Goal: Task Accomplishment & Management: Use online tool/utility

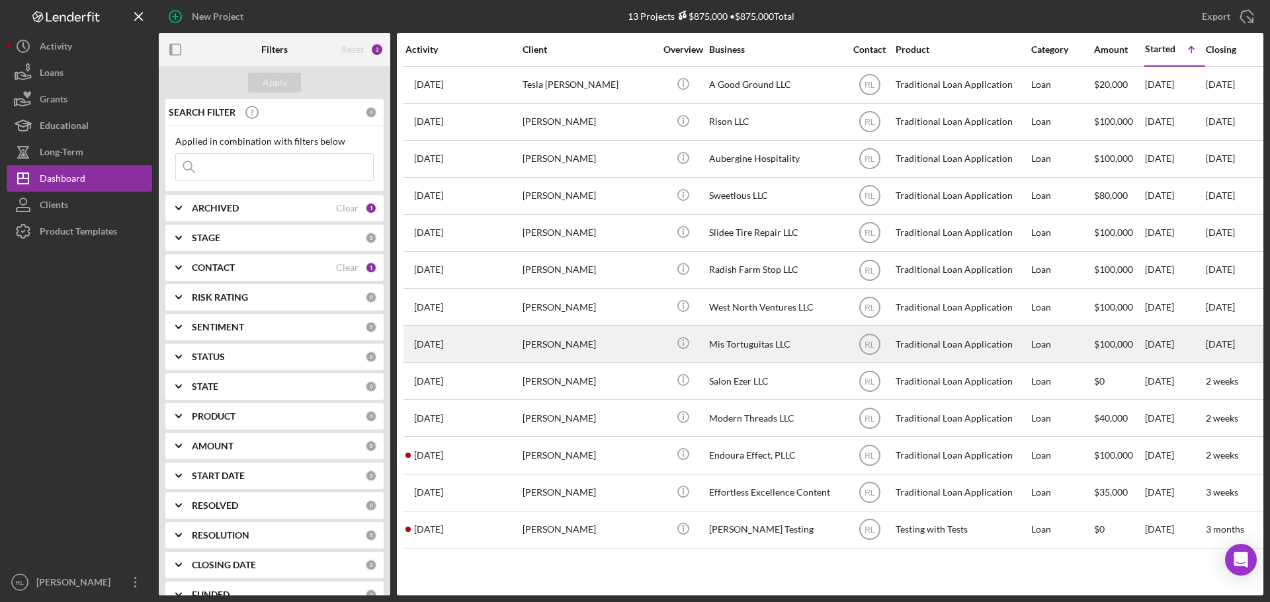
click at [609, 340] on div "[PERSON_NAME]" at bounding box center [588, 344] width 132 height 35
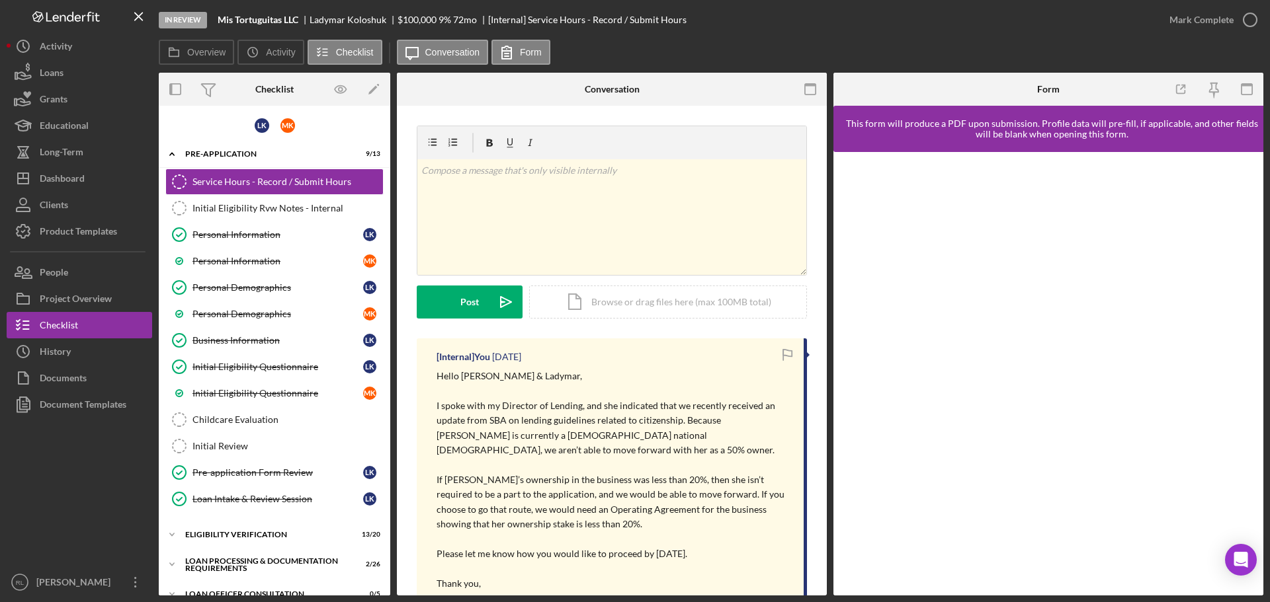
click at [85, 508] on div at bounding box center [79, 493] width 145 height 151
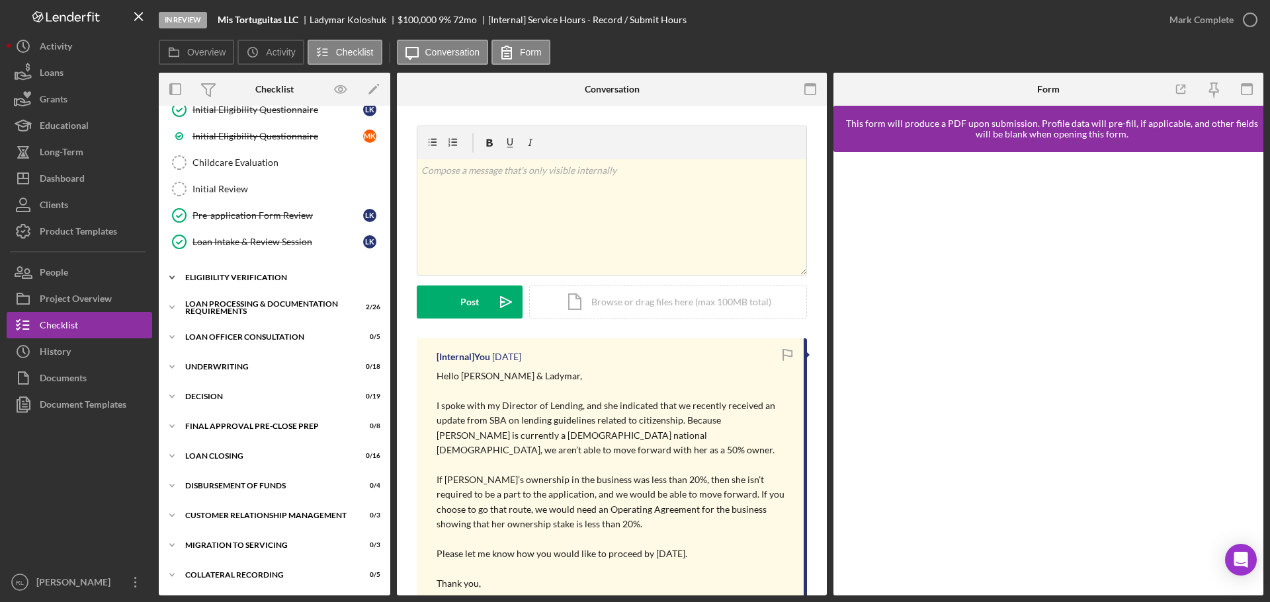
click at [259, 282] on div "Icon/Expander Eligibility Verification 13 / 20" at bounding box center [274, 278] width 231 height 26
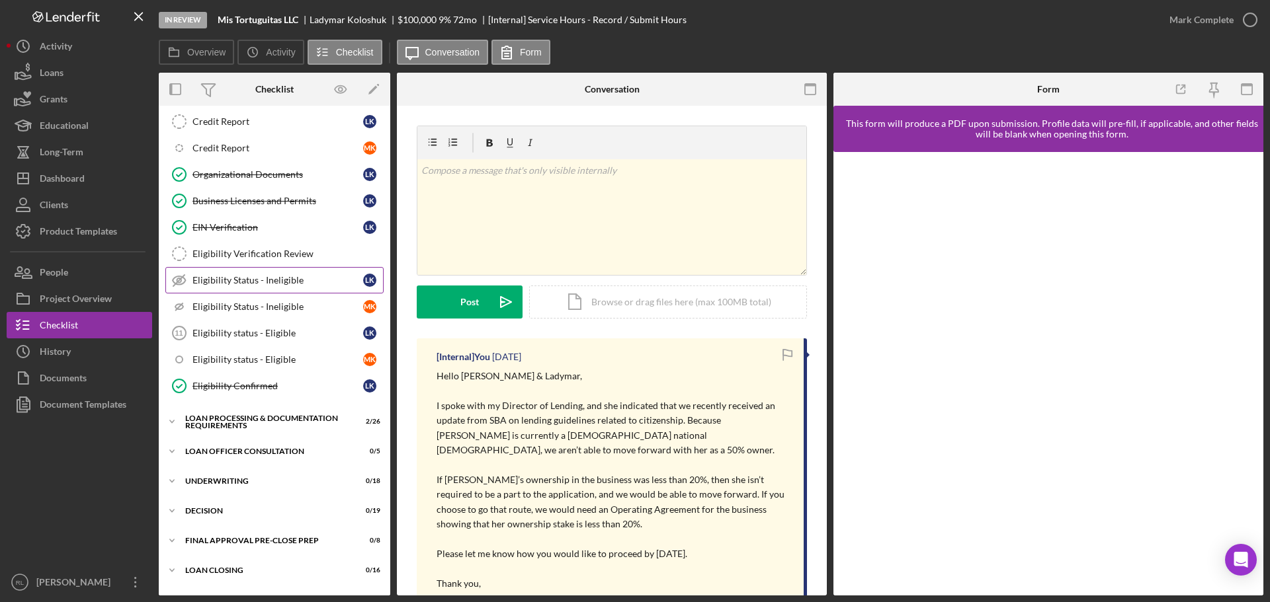
scroll to position [794, 0]
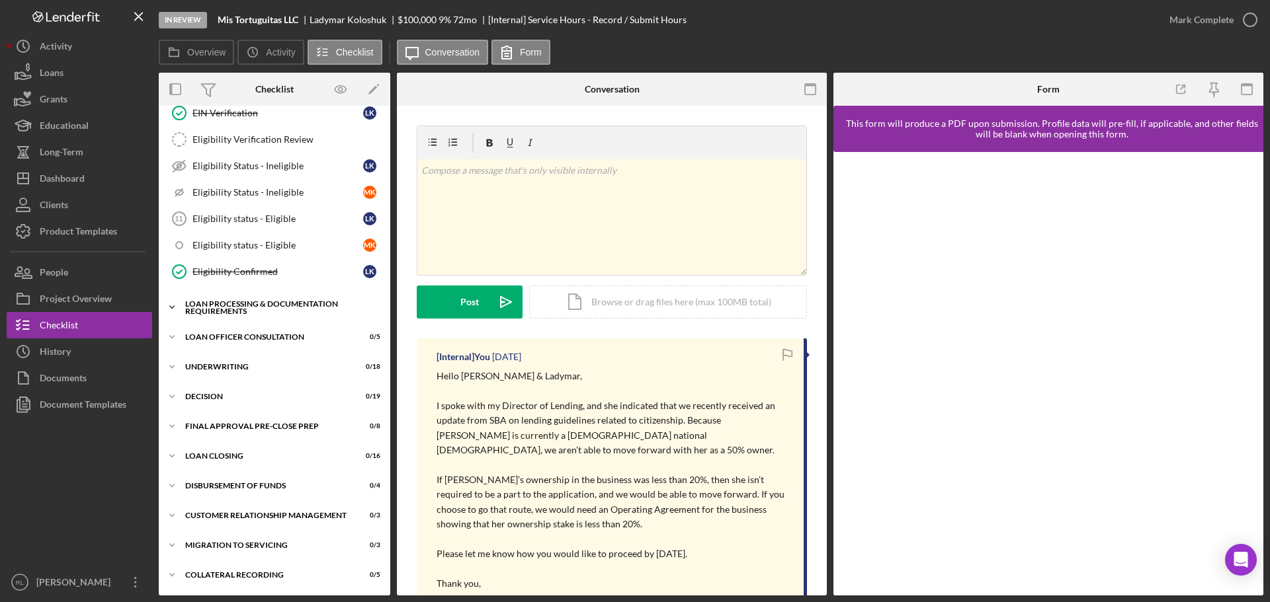
click at [274, 311] on div "Loan Processing & Documentation Requirements" at bounding box center [279, 307] width 188 height 15
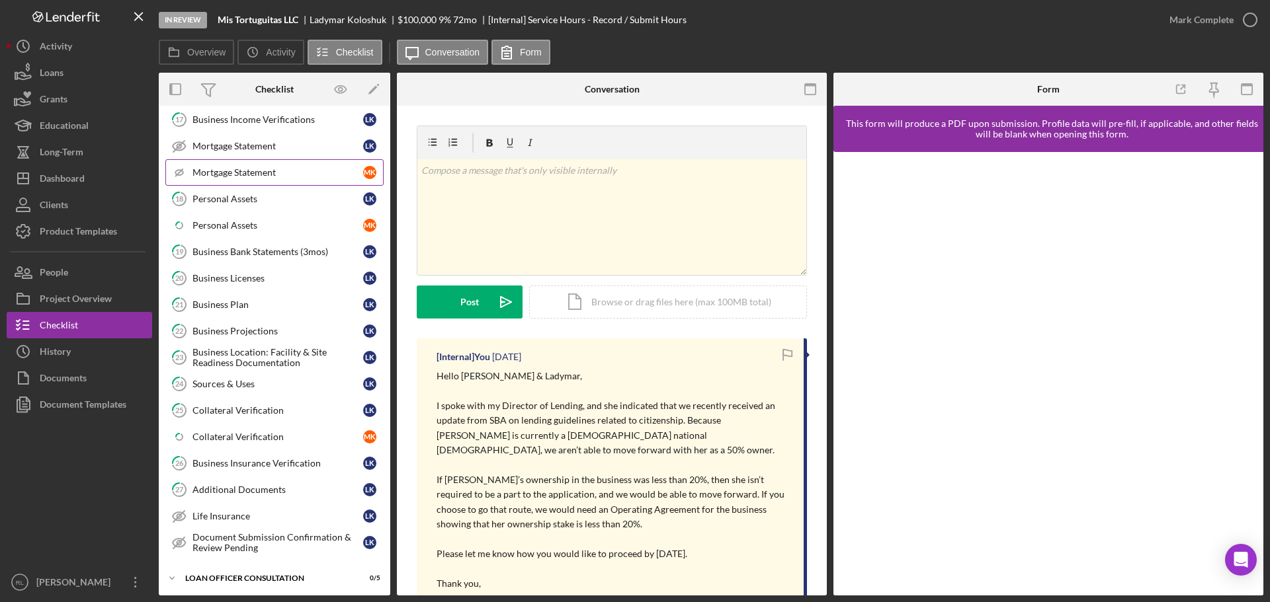
scroll to position [1257, 0]
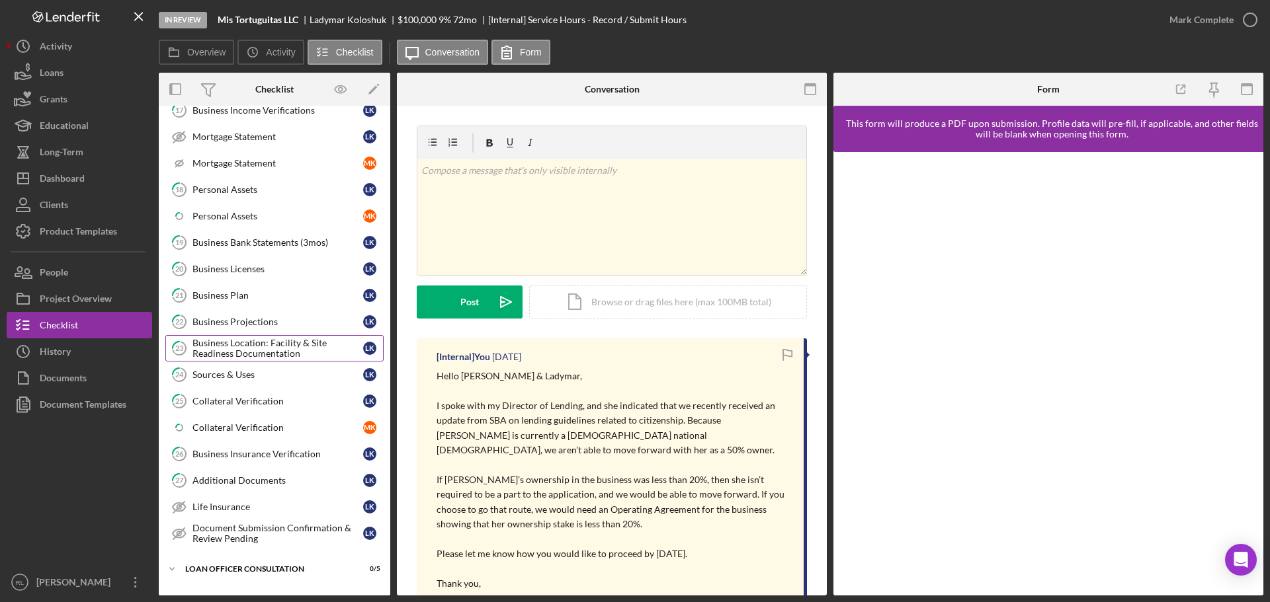
click at [293, 349] on div "Business Location: Facility & Site Readiness Documentation" at bounding box center [277, 348] width 171 height 21
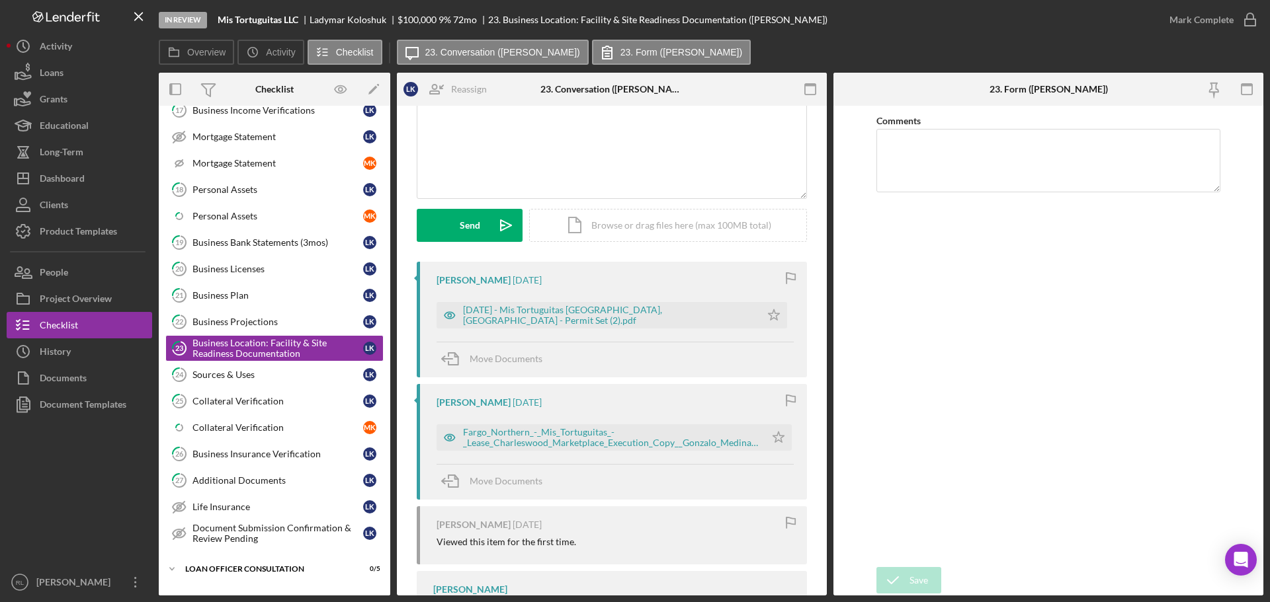
scroll to position [132, 0]
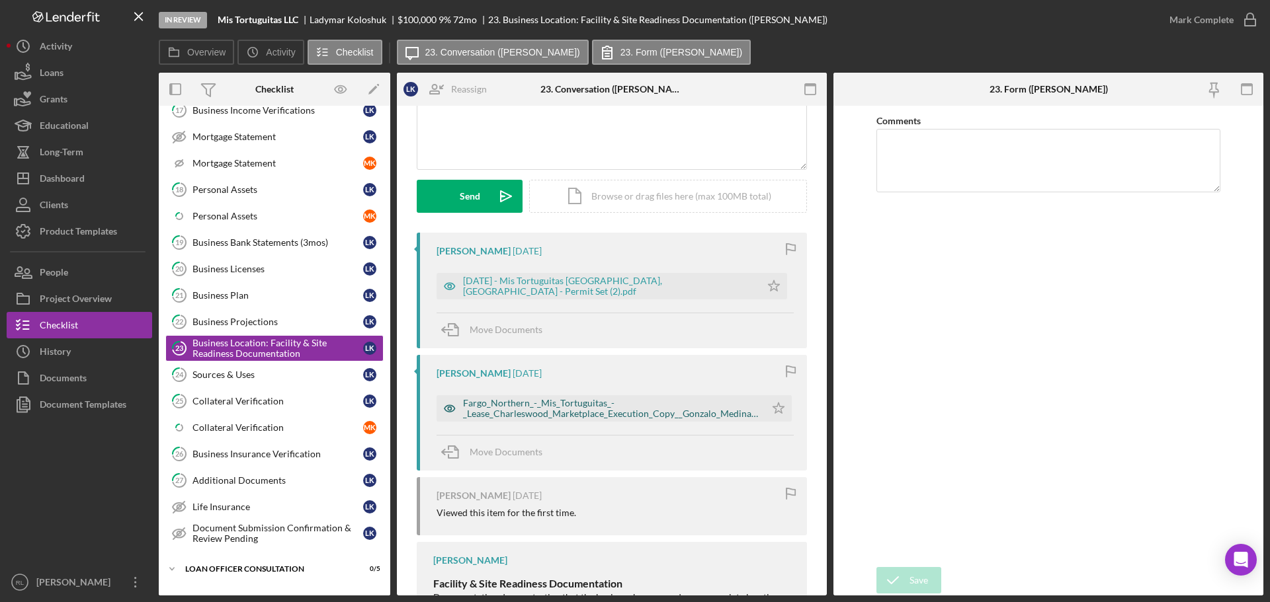
click at [614, 398] on div "Fargo_Northern_-_Mis_Tortuguitas_-_Lease_Charleswood_Marketplace_Execution_Copy…" at bounding box center [611, 408] width 296 height 21
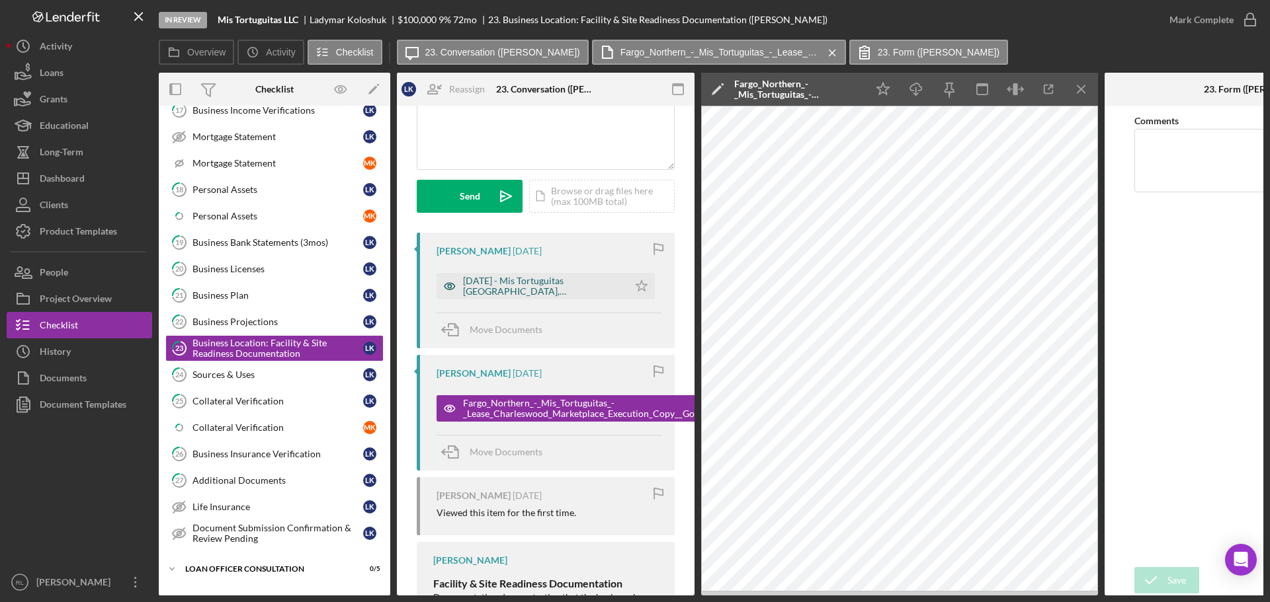
click at [575, 298] on div "[DATE] - Mis Tortuguitas [GEOGRAPHIC_DATA], [GEOGRAPHIC_DATA] - Permit Set (2).…" at bounding box center [532, 286] width 192 height 26
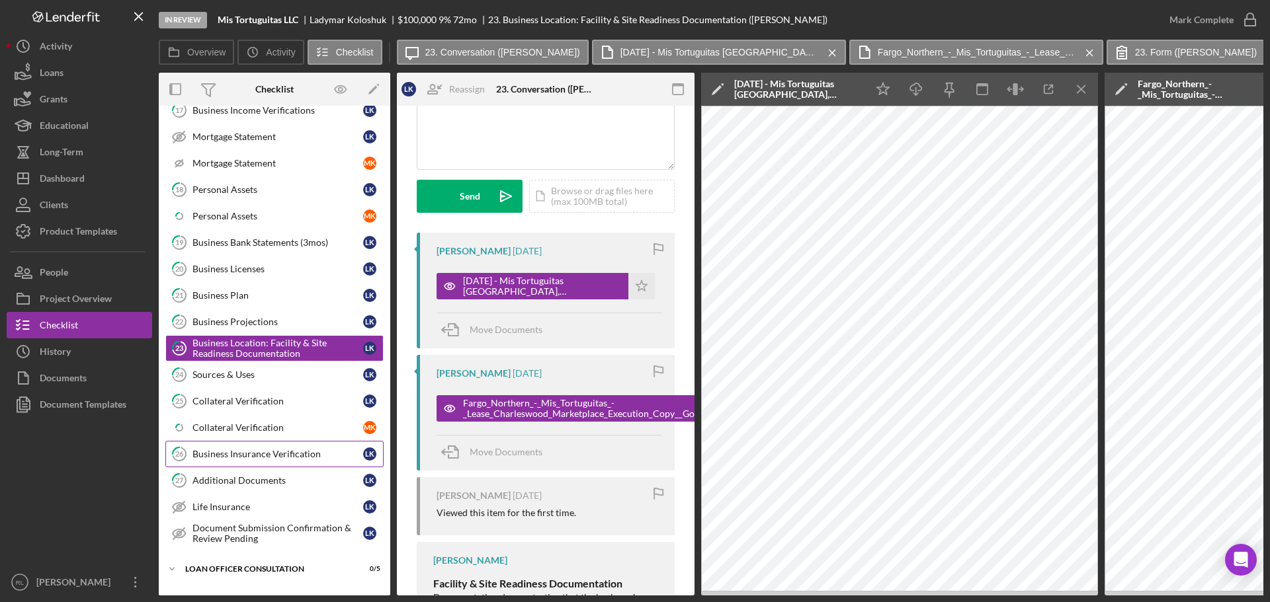
click at [244, 452] on div "Business Insurance Verification" at bounding box center [277, 454] width 171 height 11
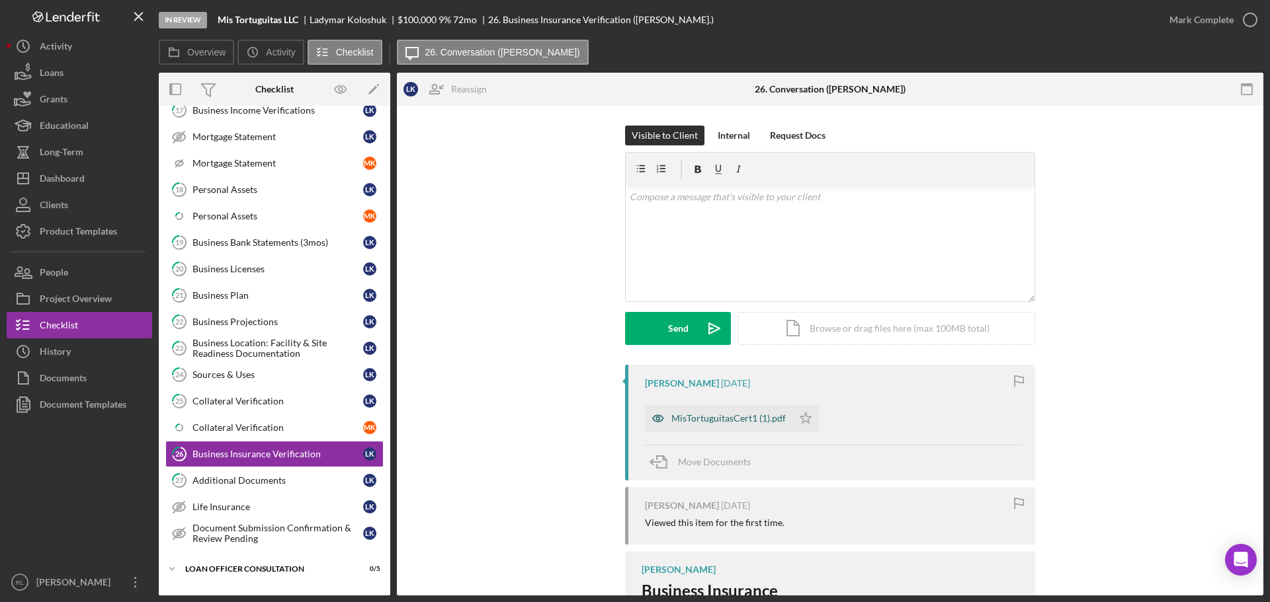
click at [682, 422] on div "MisTortuguitasCert1 (1).pdf" at bounding box center [728, 418] width 114 height 11
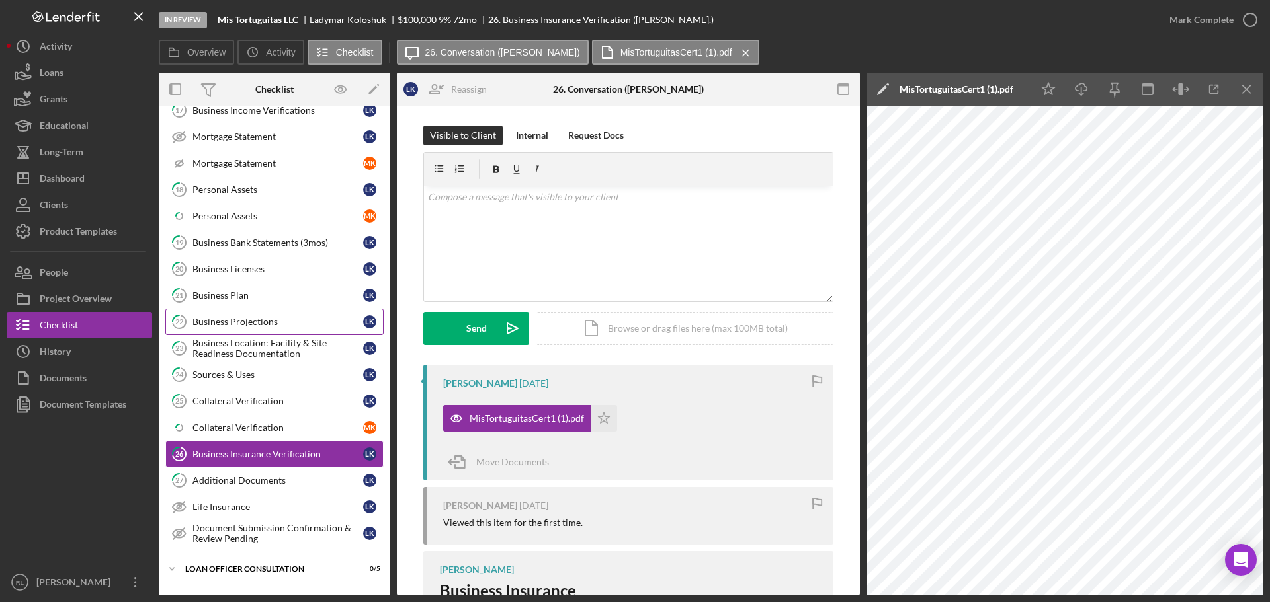
click at [261, 327] on div "Business Projections" at bounding box center [277, 322] width 171 height 11
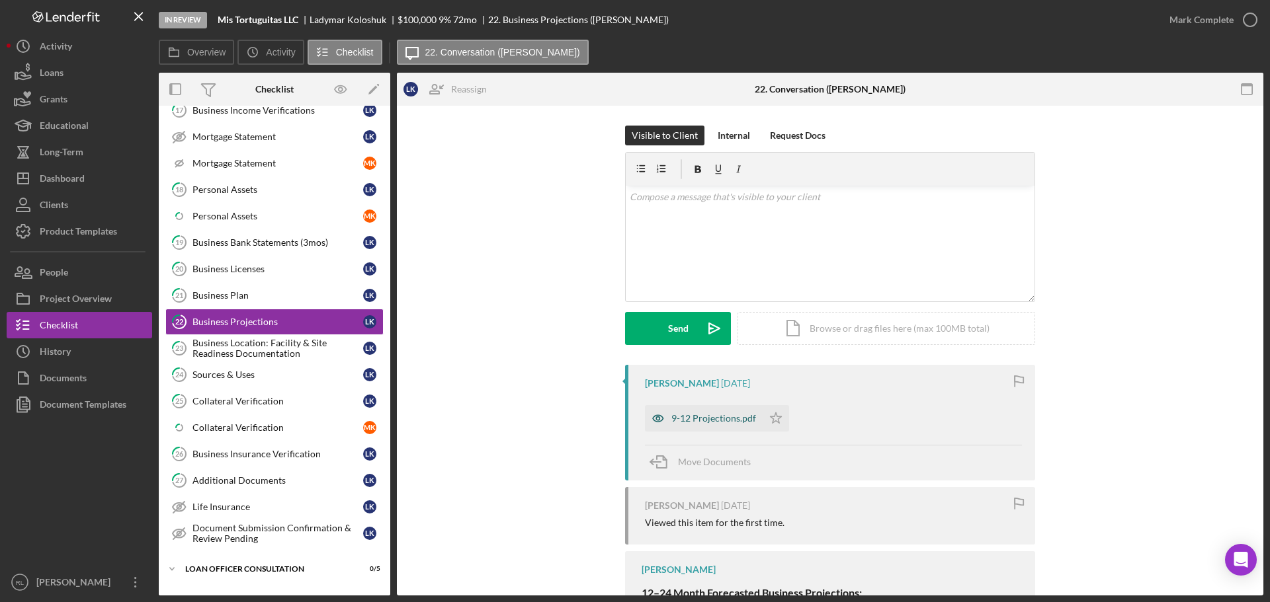
click at [679, 422] on div "9-12 Projections.pdf" at bounding box center [713, 418] width 85 height 11
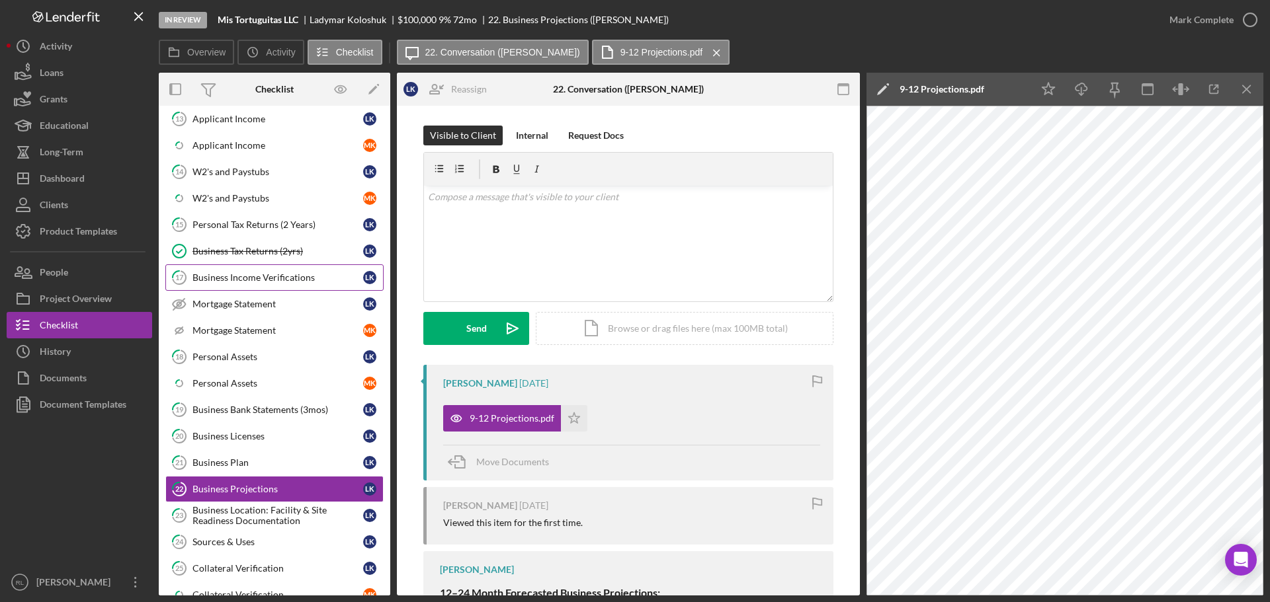
scroll to position [1058, 0]
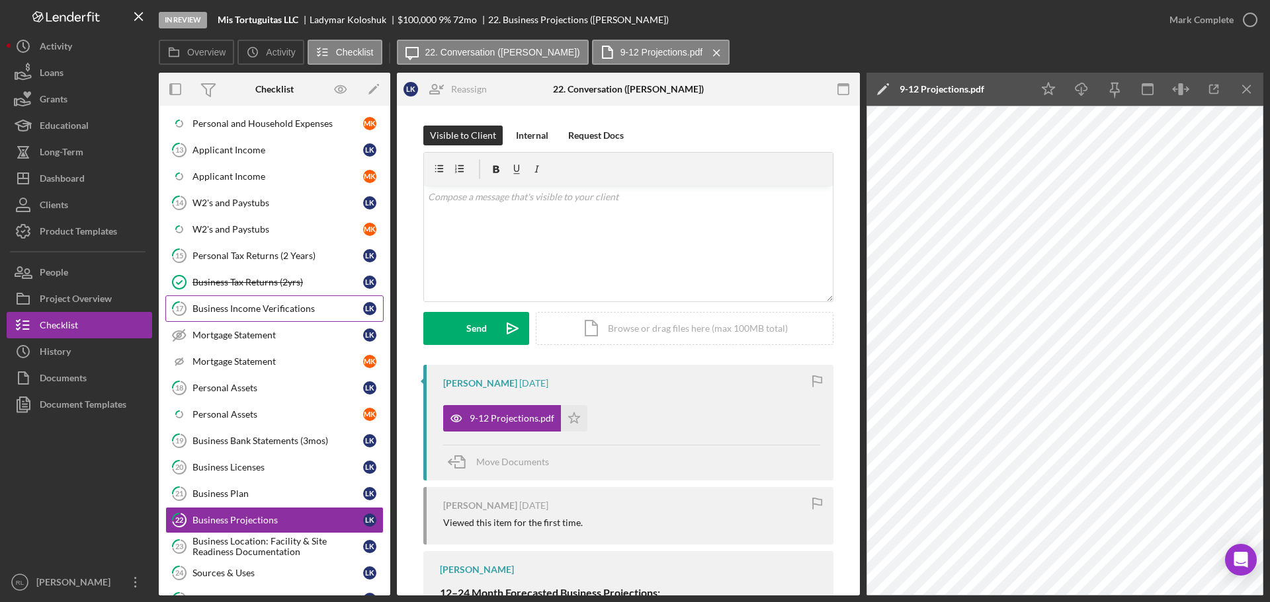
click at [275, 304] on div "Business Income Verifications" at bounding box center [277, 309] width 171 height 11
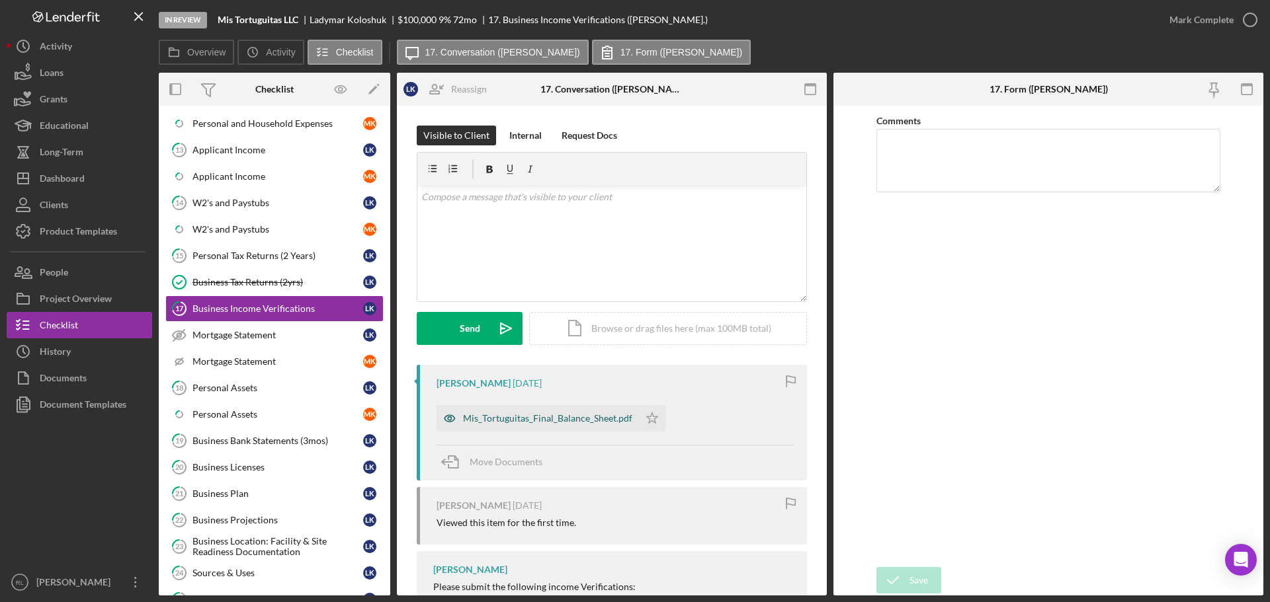
click at [569, 421] on div "Mis_Tortuguitas_Final_Balance_Sheet.pdf" at bounding box center [547, 418] width 169 height 11
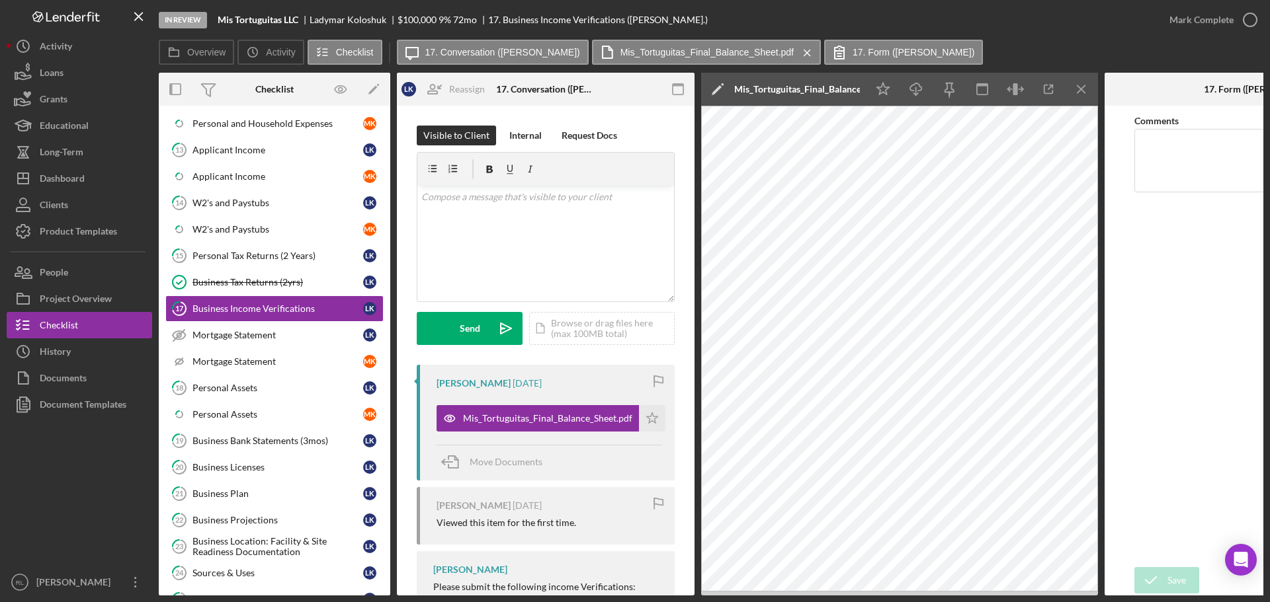
click at [100, 486] on div at bounding box center [79, 493] width 145 height 151
click at [252, 462] on div "Business Licenses" at bounding box center [277, 467] width 171 height 11
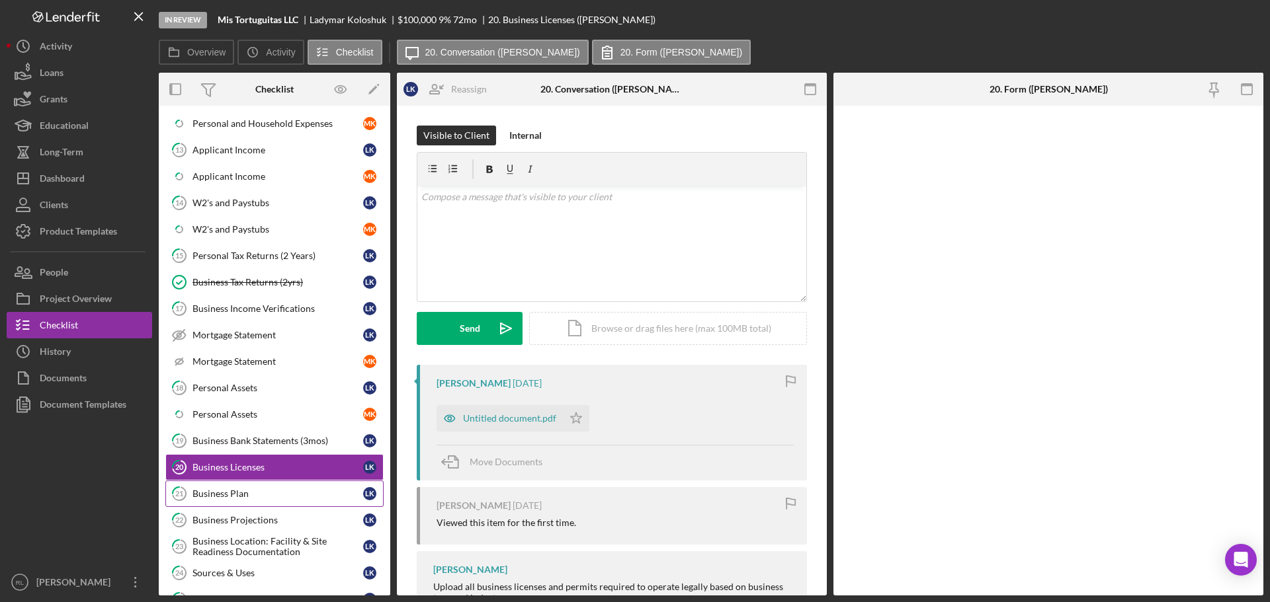
click at [251, 491] on div "Business Plan" at bounding box center [277, 494] width 171 height 11
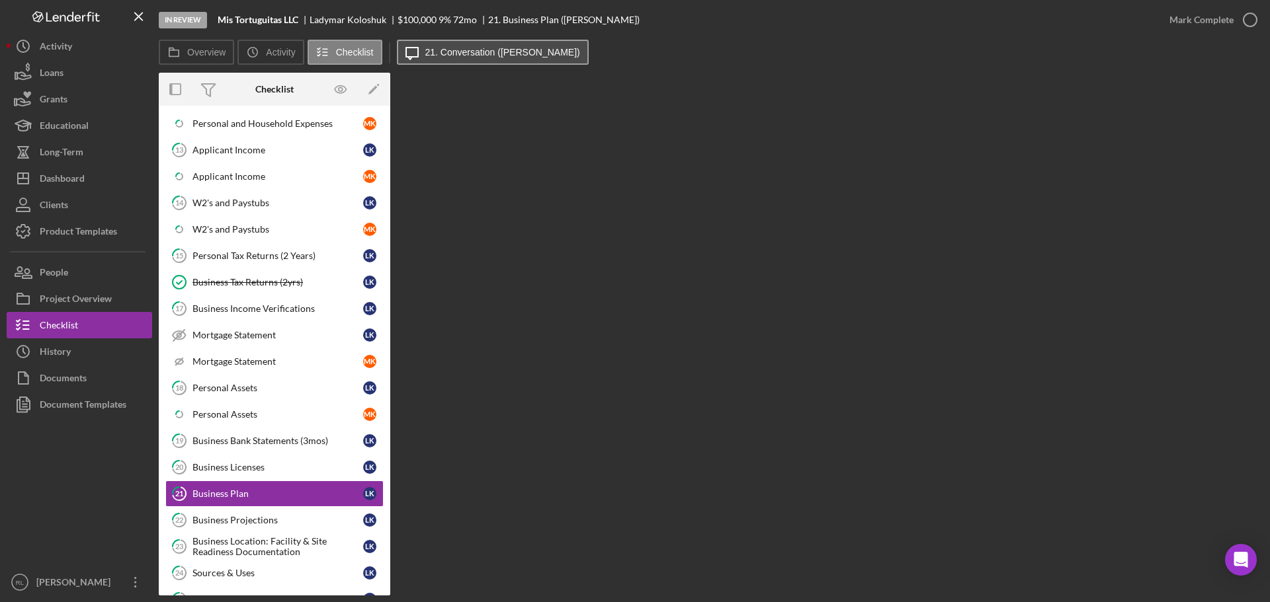
click at [504, 53] on label "21. Conversation ([PERSON_NAME])" at bounding box center [502, 52] width 155 height 11
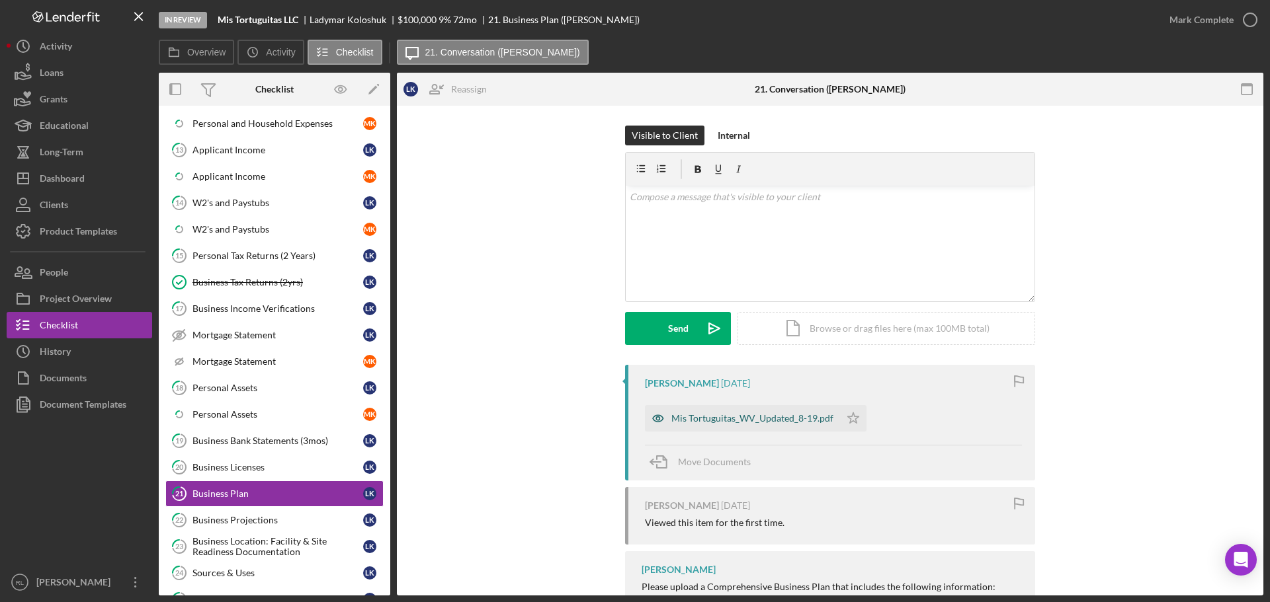
click at [716, 419] on div "Mis Tortuguitas_WV_Updated_8-19.pdf" at bounding box center [752, 418] width 162 height 11
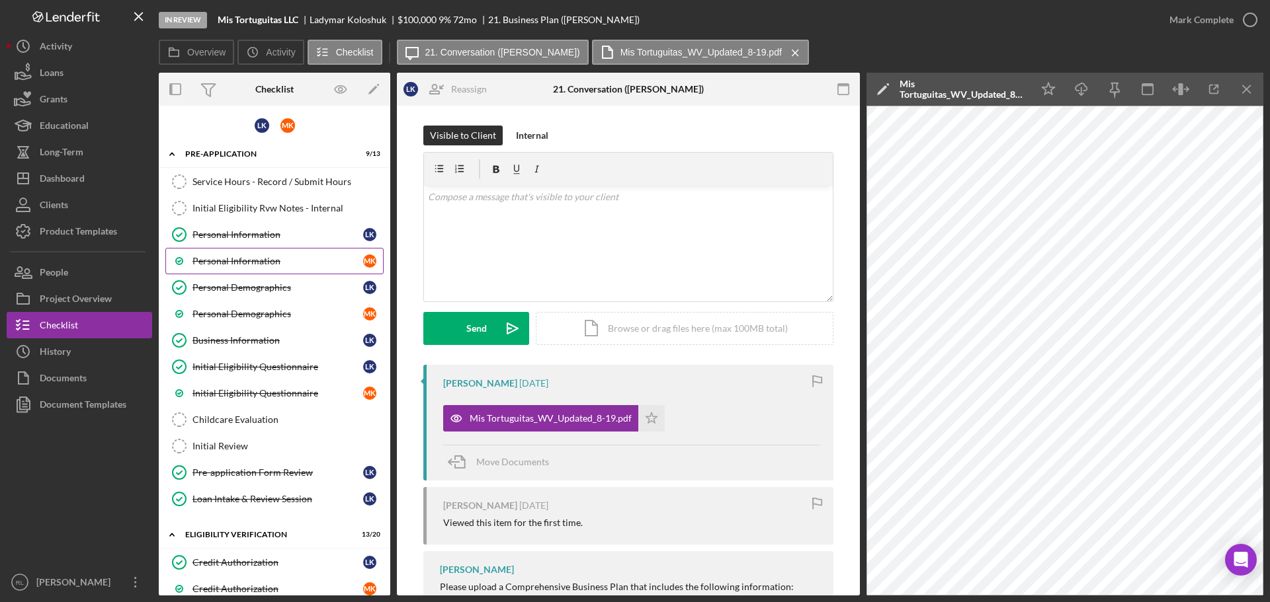
drag, startPoint x: 261, startPoint y: 185, endPoint x: 370, endPoint y: 253, distance: 129.2
click at [261, 185] on div "Service Hours - Record / Submit Hours" at bounding box center [287, 182] width 190 height 11
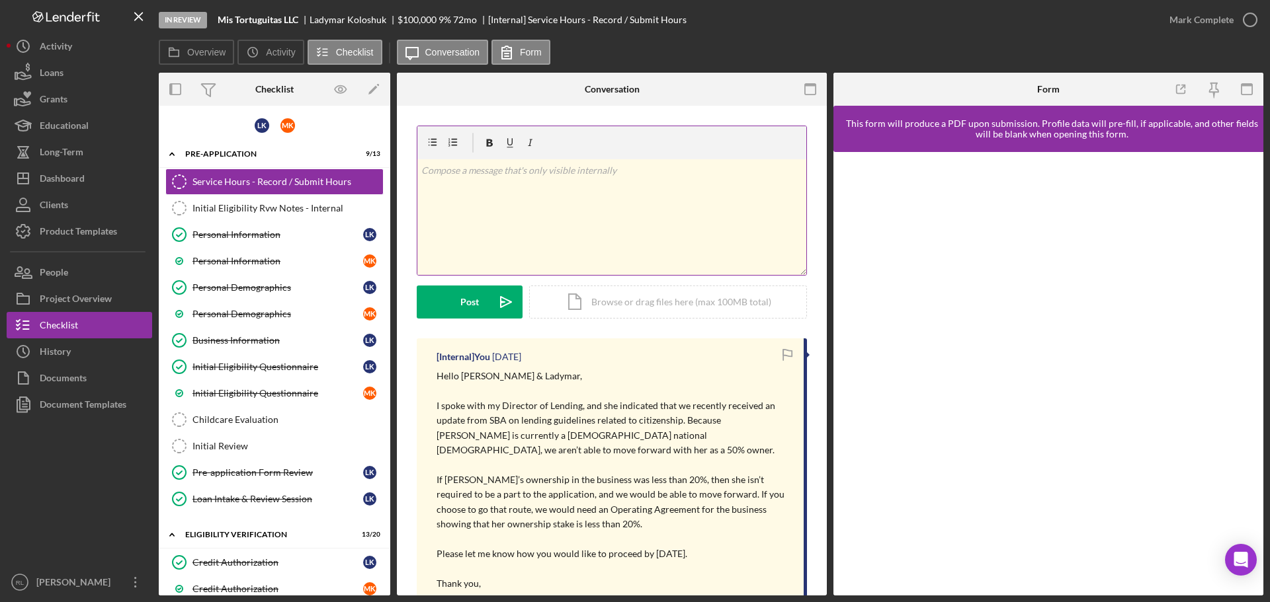
click at [578, 212] on div "v Color teal Color pink Remove color Add row above Add row below Add column bef…" at bounding box center [611, 217] width 389 height 116
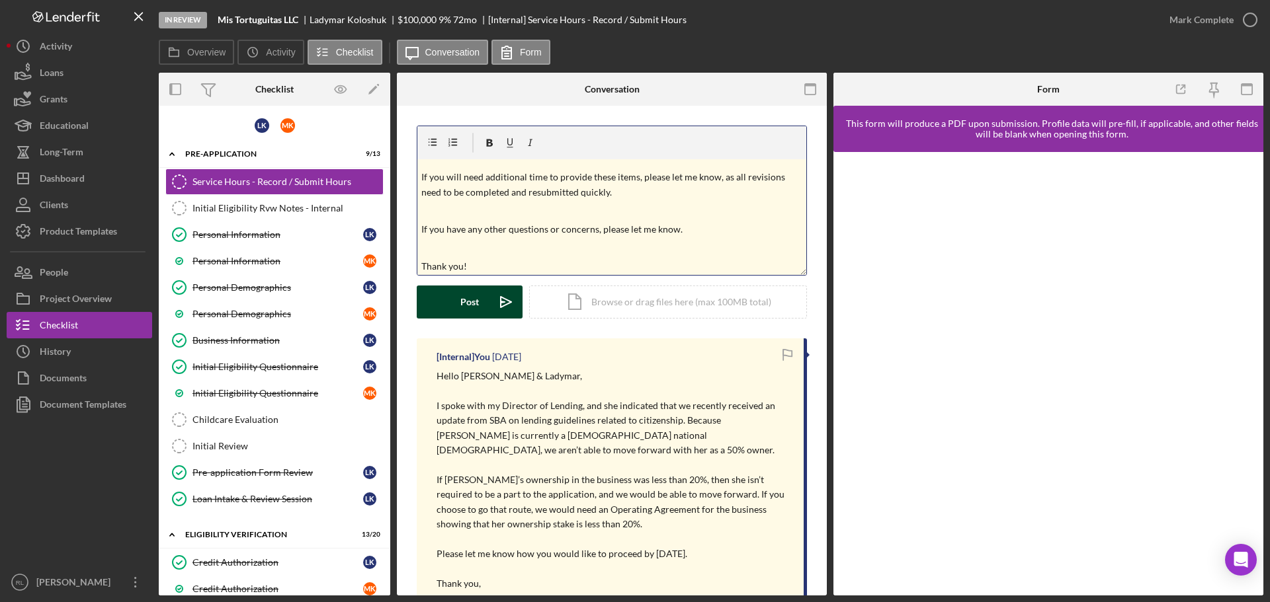
click at [490, 298] on icon "Icon/icon-invite-send" at bounding box center [505, 302] width 33 height 33
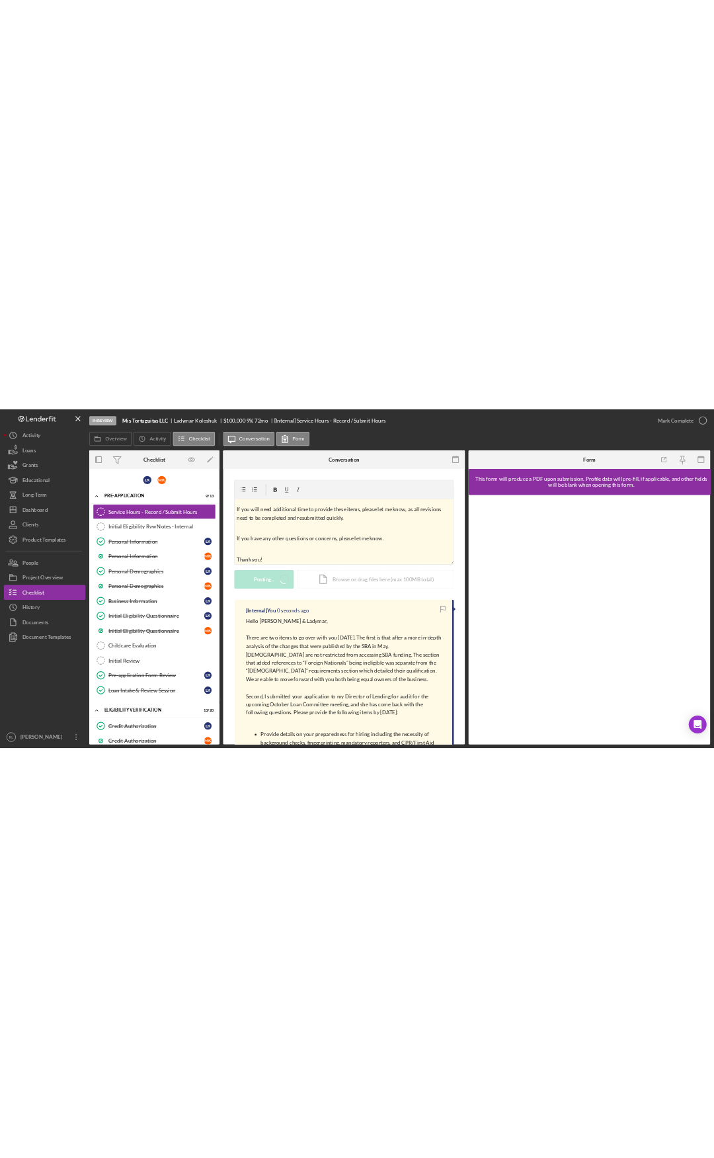
scroll to position [0, 0]
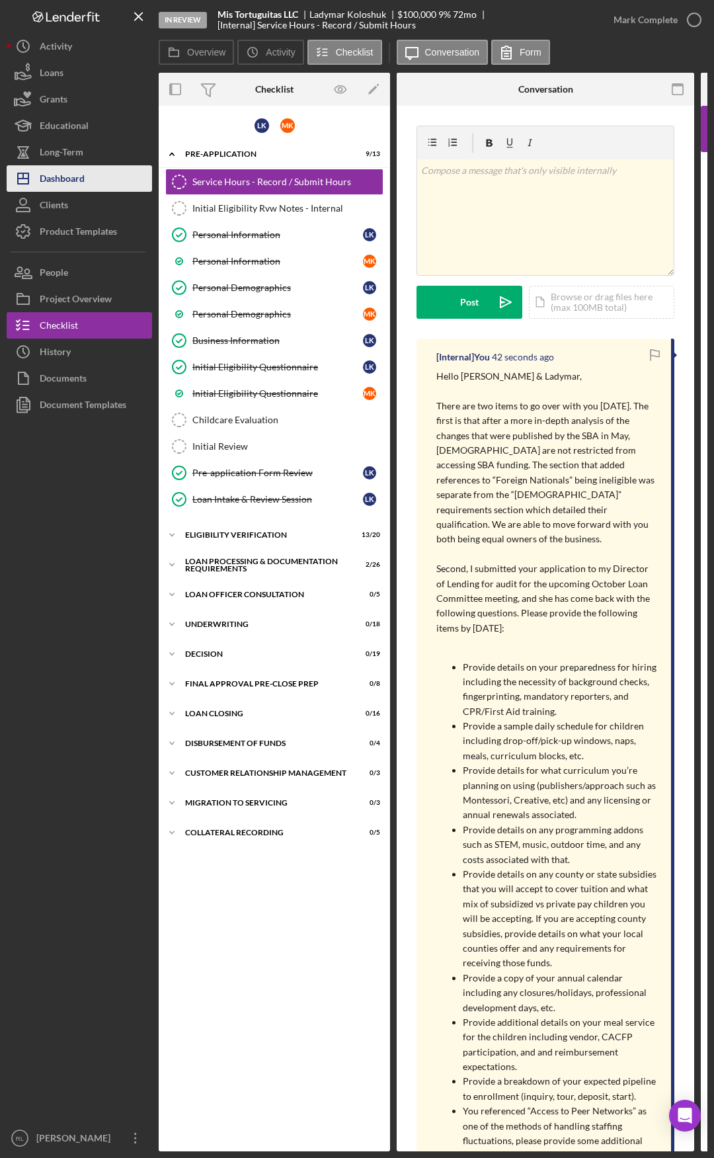
click at [80, 179] on div "Dashboard" at bounding box center [62, 180] width 45 height 30
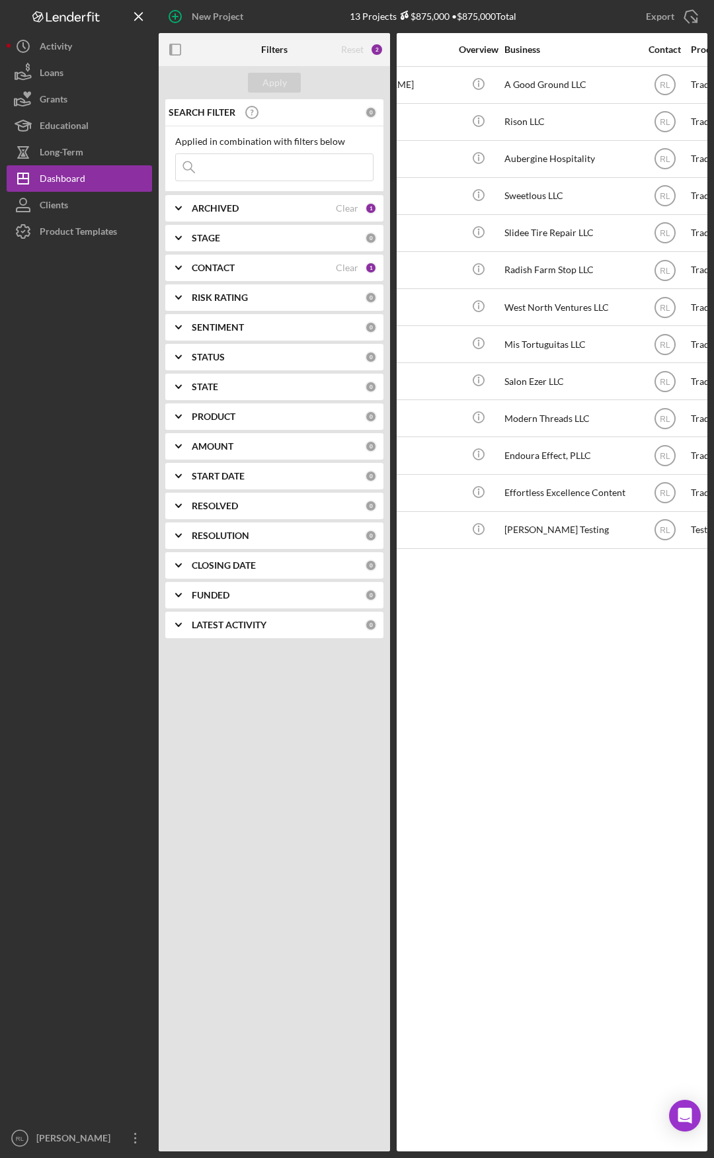
drag, startPoint x: 512, startPoint y: 621, endPoint x: 537, endPoint y: 618, distance: 25.3
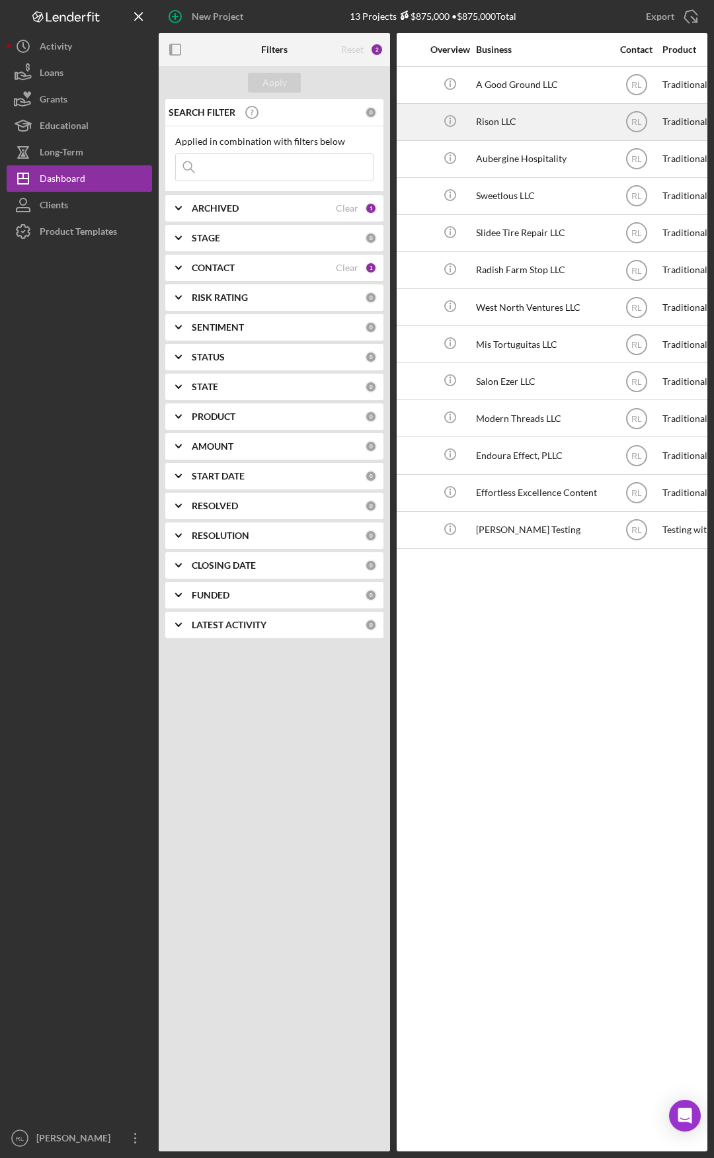
click at [515, 132] on div "Rison LLC" at bounding box center [542, 121] width 132 height 35
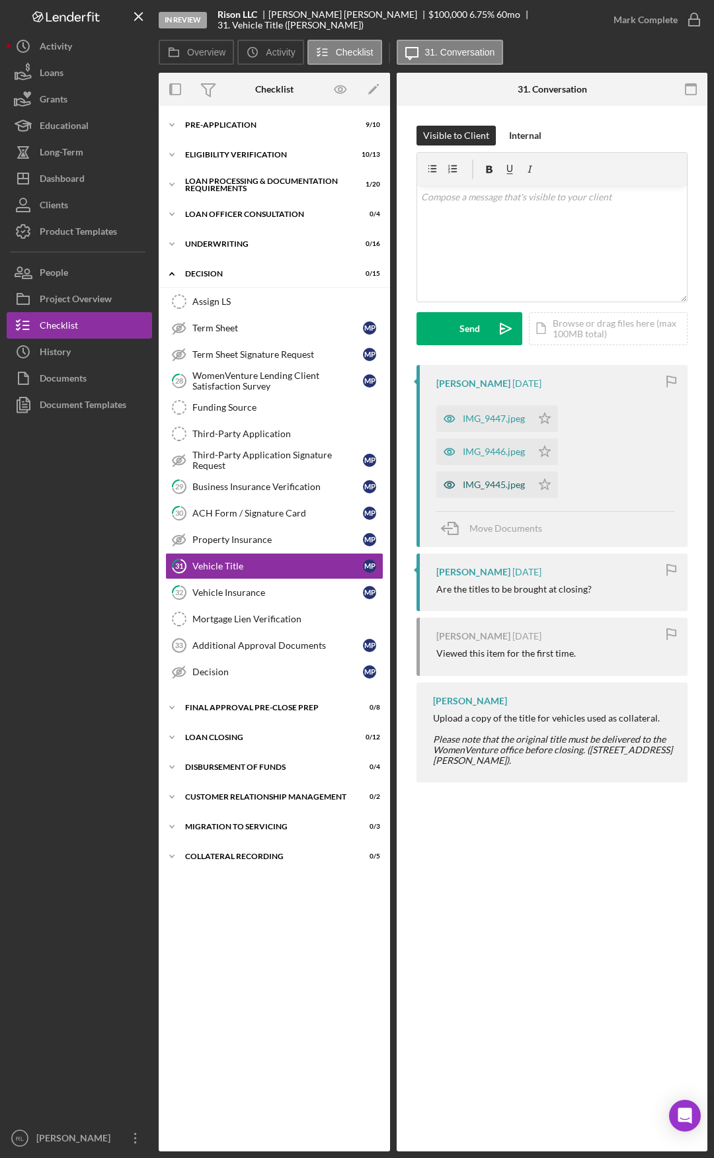
click at [475, 479] on div "IMG_9445.jpeg" at bounding box center [483, 485] width 95 height 26
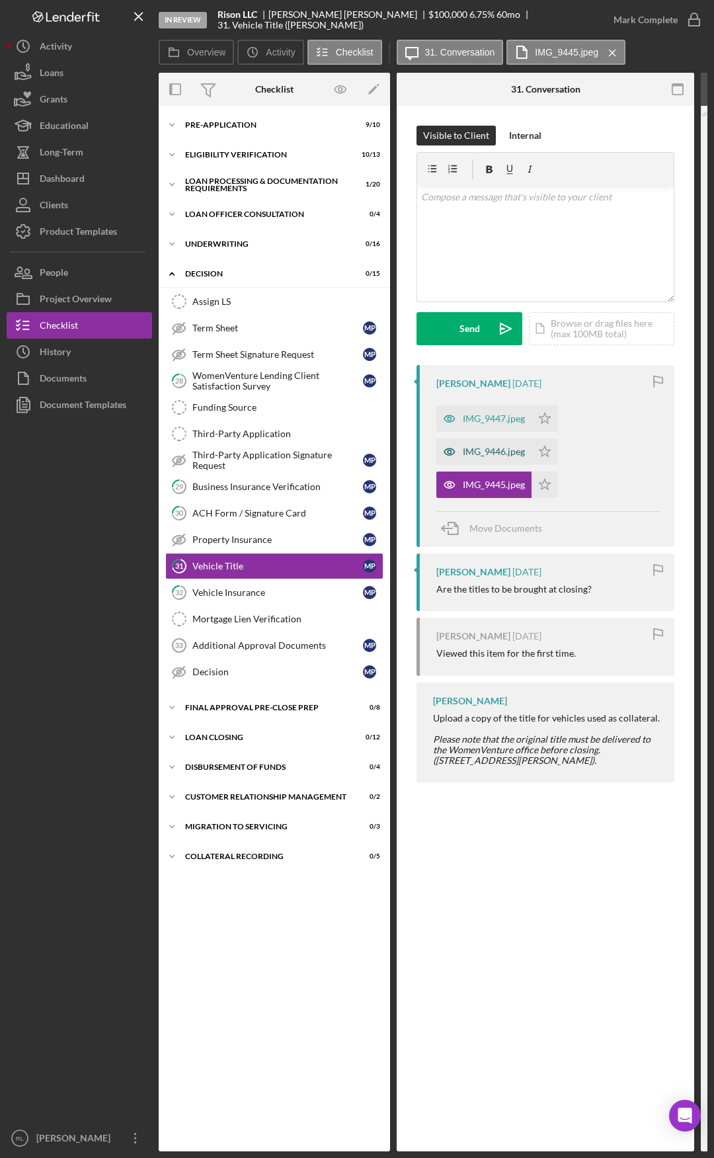
click at [472, 452] on div "IMG_9446.jpeg" at bounding box center [494, 451] width 62 height 11
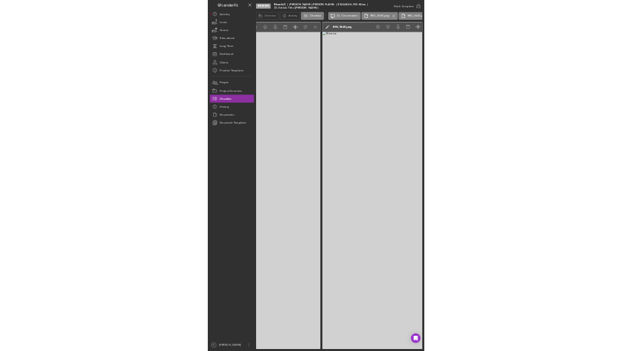
scroll to position [0, 794]
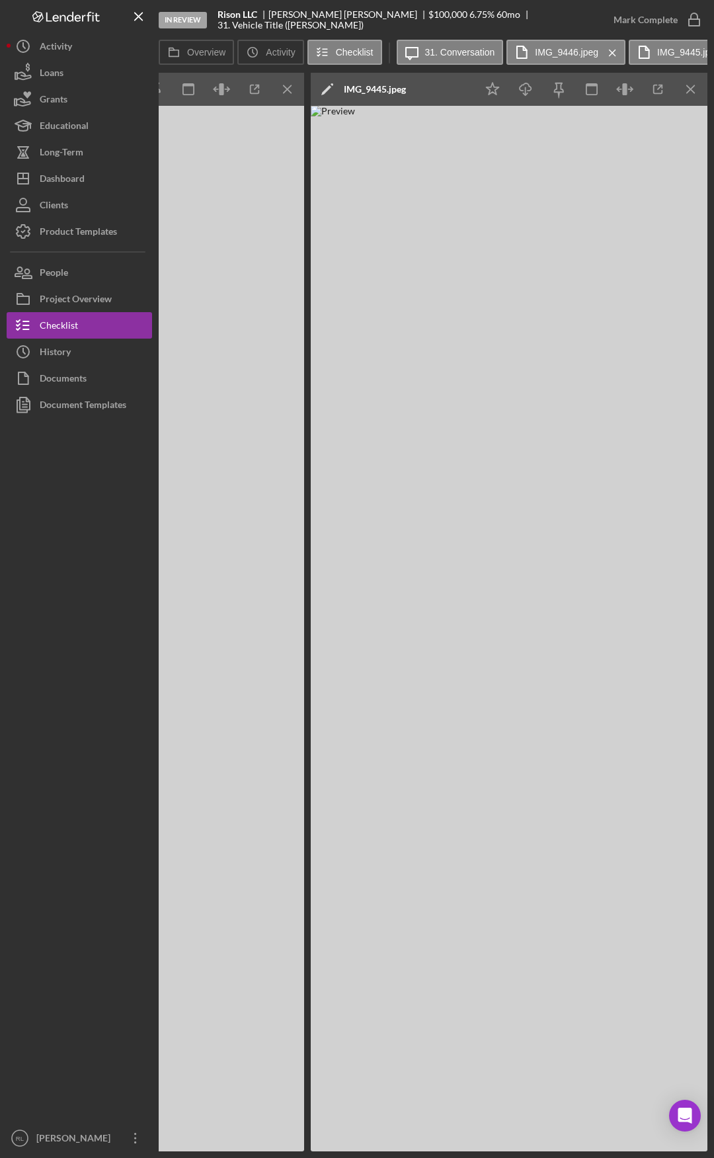
drag, startPoint x: 466, startPoint y: 367, endPoint x: 532, endPoint y: 365, distance: 66.2
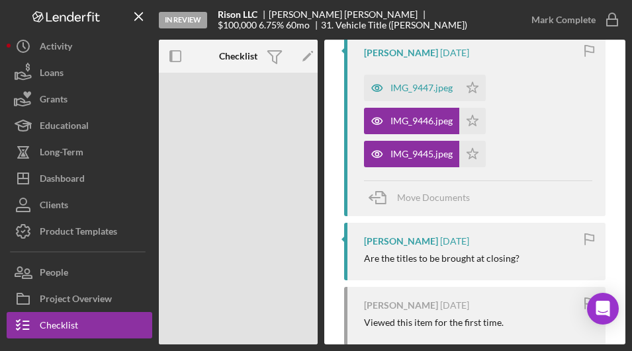
scroll to position [198, 0]
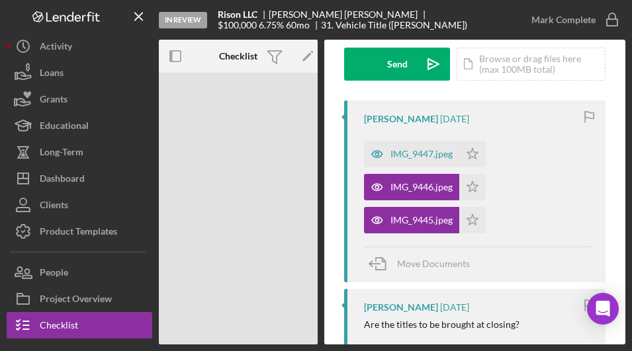
drag, startPoint x: 431, startPoint y: 262, endPoint x: 525, endPoint y: 257, distance: 94.7
drag, startPoint x: 522, startPoint y: 255, endPoint x: 386, endPoint y: 193, distance: 149.5
drag, startPoint x: 298, startPoint y: 163, endPoint x: 320, endPoint y: 163, distance: 21.8
drag, startPoint x: 332, startPoint y: 134, endPoint x: 341, endPoint y: 134, distance: 8.6
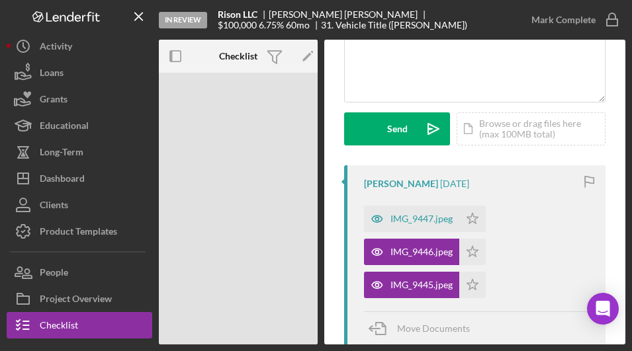
scroll to position [0, 0]
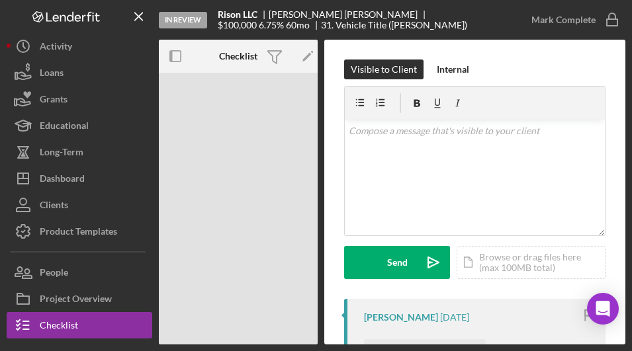
drag, startPoint x: 476, startPoint y: 30, endPoint x: 495, endPoint y: 40, distance: 20.7
drag, startPoint x: 495, startPoint y: 48, endPoint x: 532, endPoint y: 47, distance: 37.0
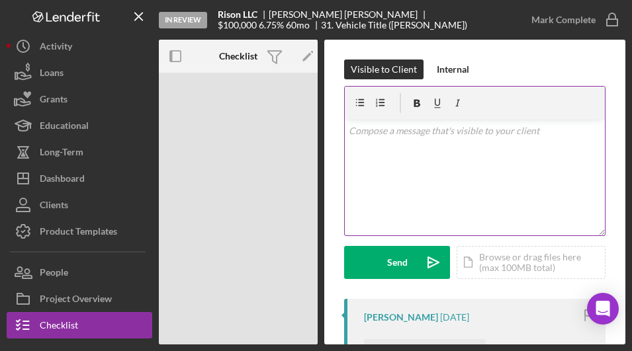
drag, startPoint x: 320, startPoint y: 196, endPoint x: 383, endPoint y: 200, distance: 62.9
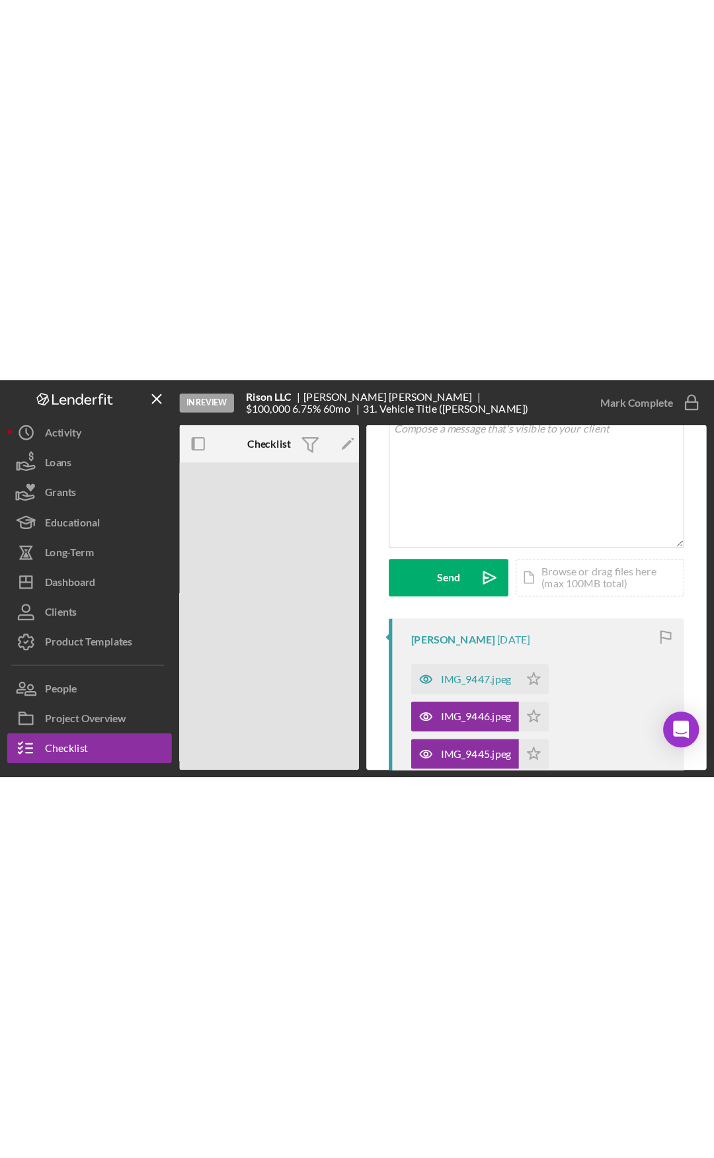
scroll to position [265, 0]
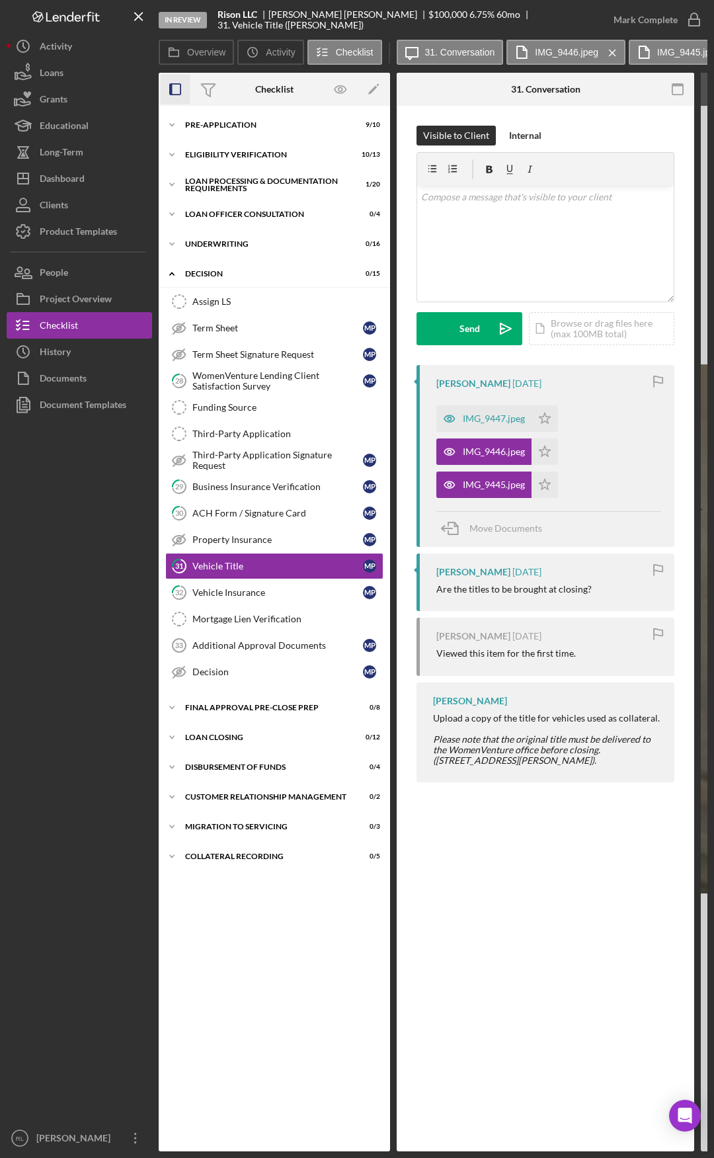
click at [175, 85] on icon "button" at bounding box center [176, 90] width 30 height 30
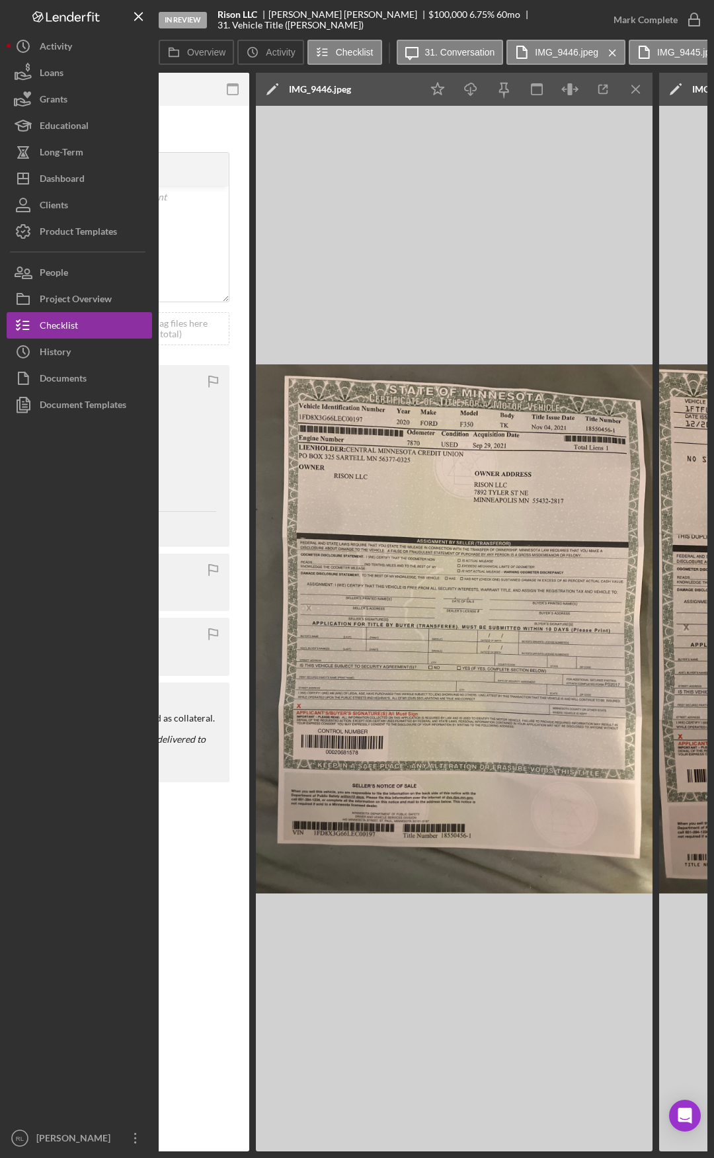
scroll to position [0, 325]
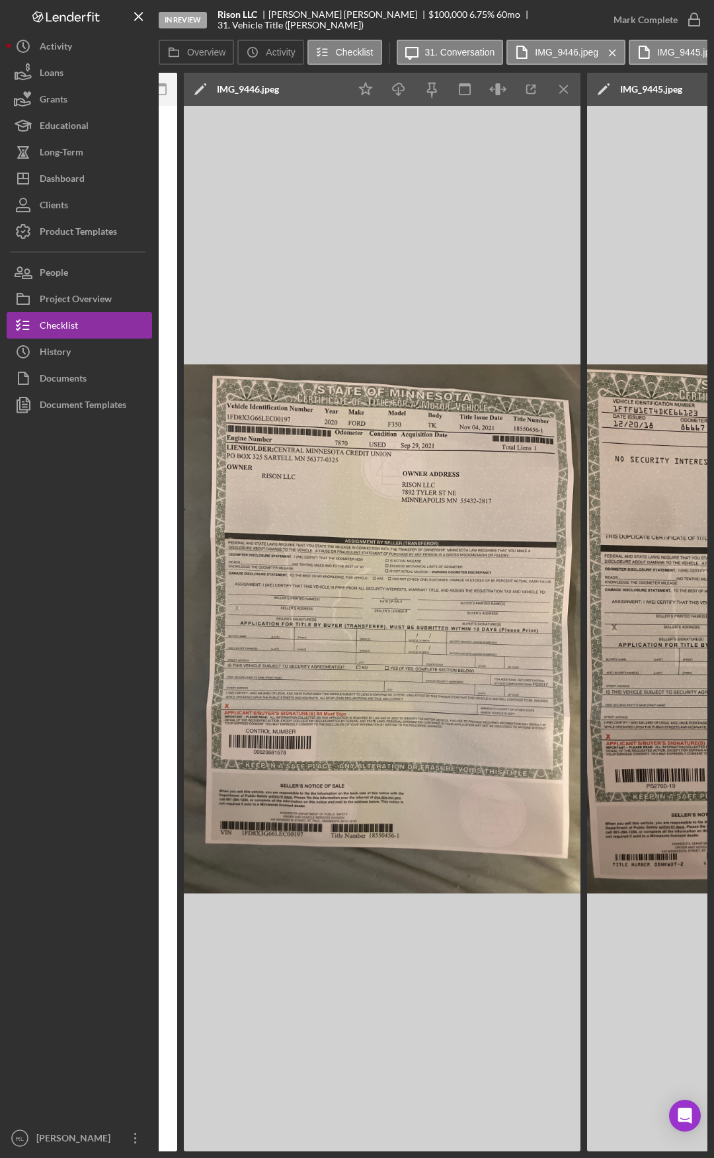
drag, startPoint x: 357, startPoint y: 827, endPoint x: 419, endPoint y: 827, distance: 62.2
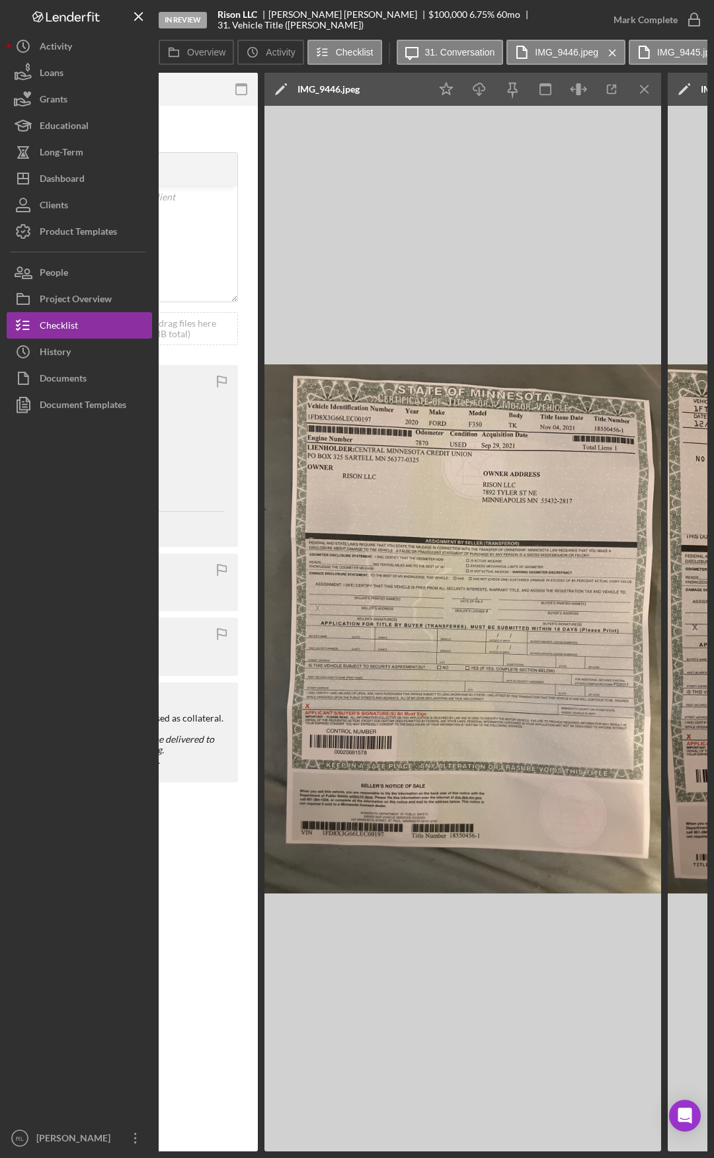
scroll to position [0, 77]
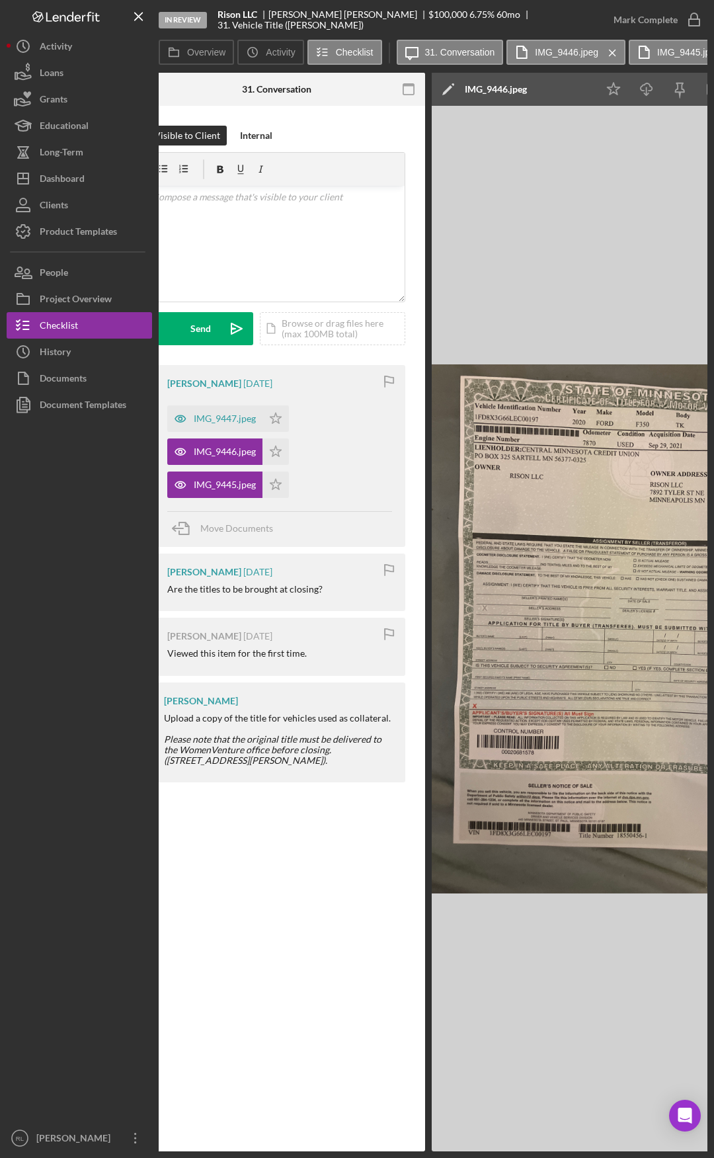
drag, startPoint x: 327, startPoint y: 888, endPoint x: 218, endPoint y: 885, distance: 109.2
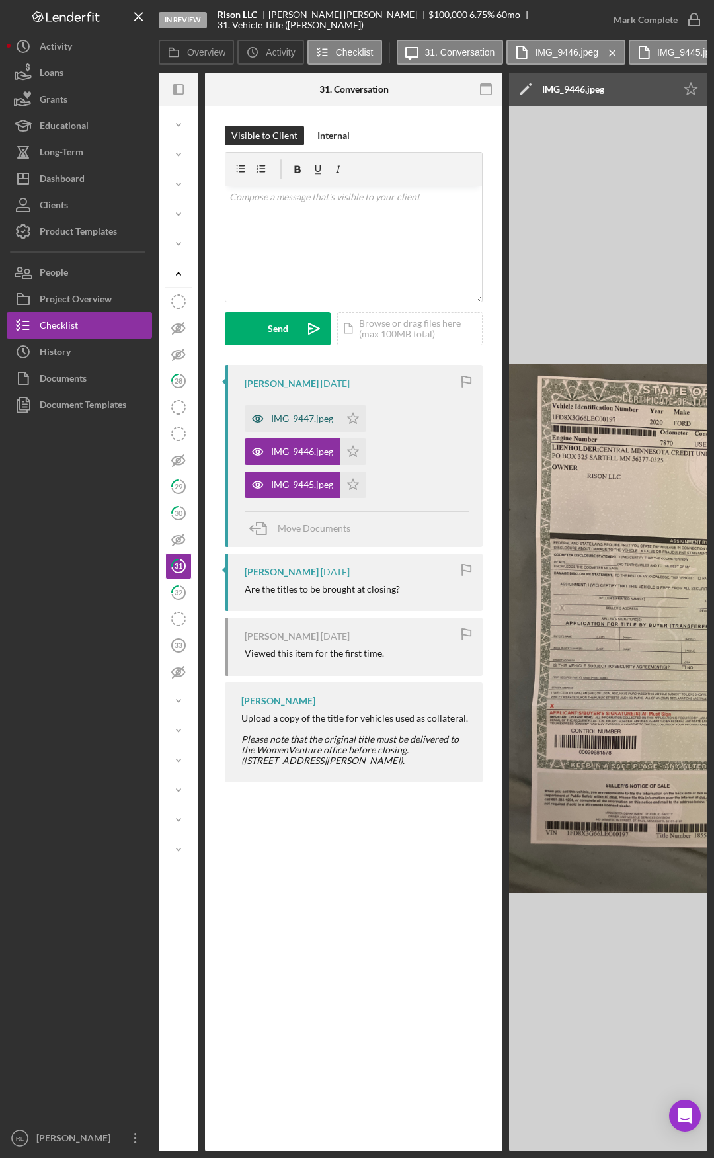
click at [296, 417] on div "IMG_9447.jpeg" at bounding box center [302, 418] width 62 height 11
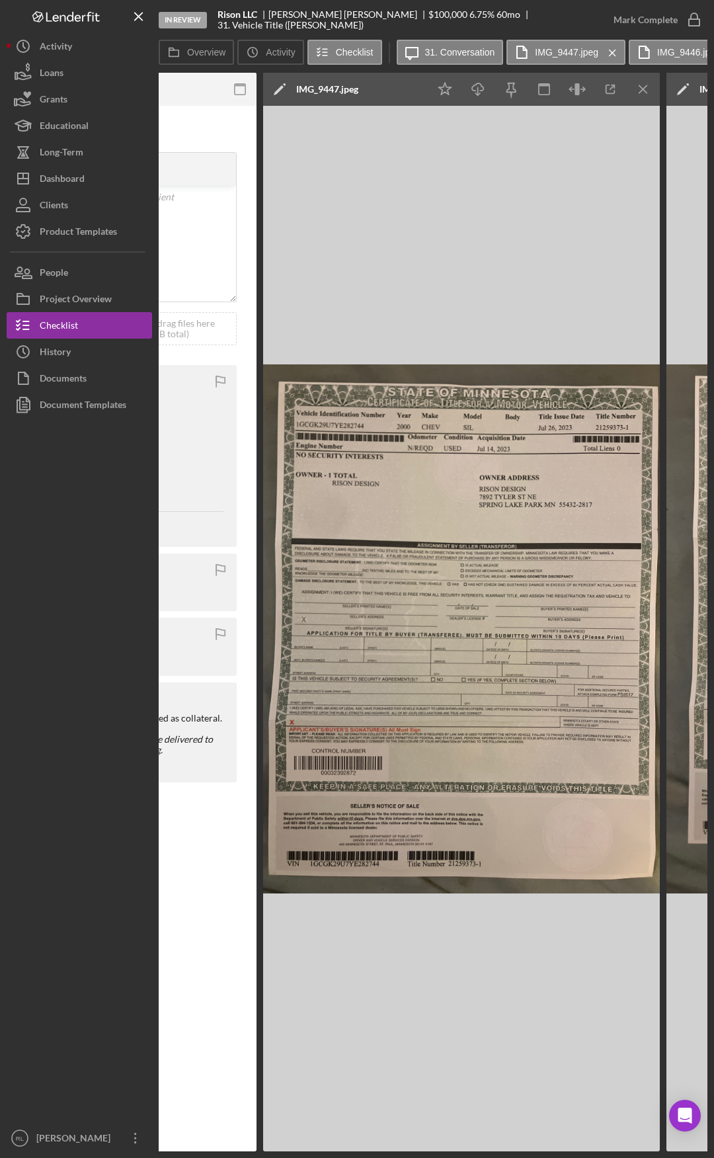
drag, startPoint x: 323, startPoint y: 862, endPoint x: 369, endPoint y: 861, distance: 45.6
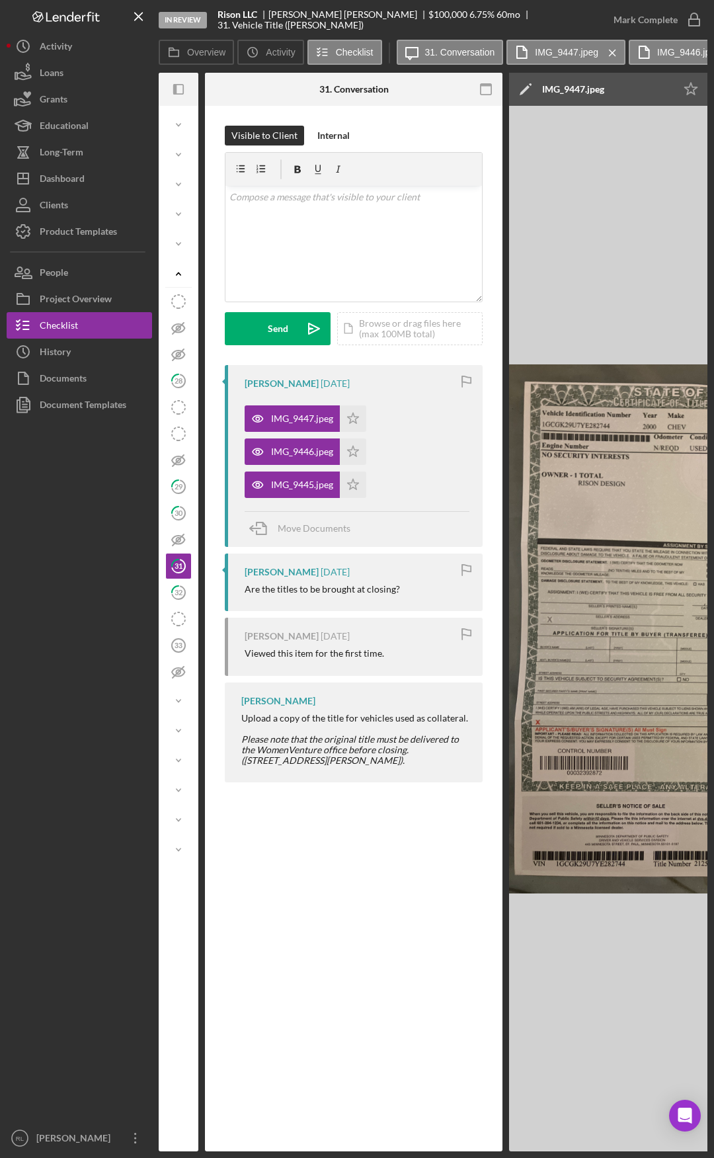
drag, startPoint x: 208, startPoint y: 526, endPoint x: 55, endPoint y: 518, distance: 153.0
click at [175, 91] on icon "button" at bounding box center [174, 89] width 3 height 11
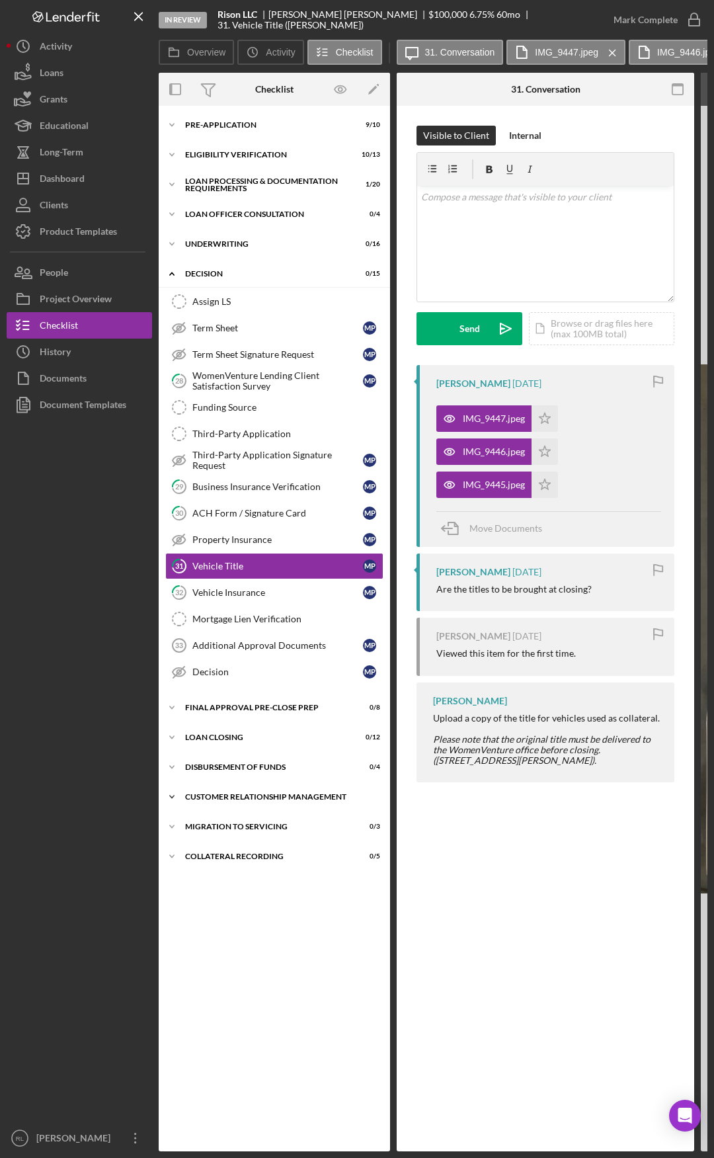
drag, startPoint x: 391, startPoint y: 825, endPoint x: 237, endPoint y: 809, distance: 154.2
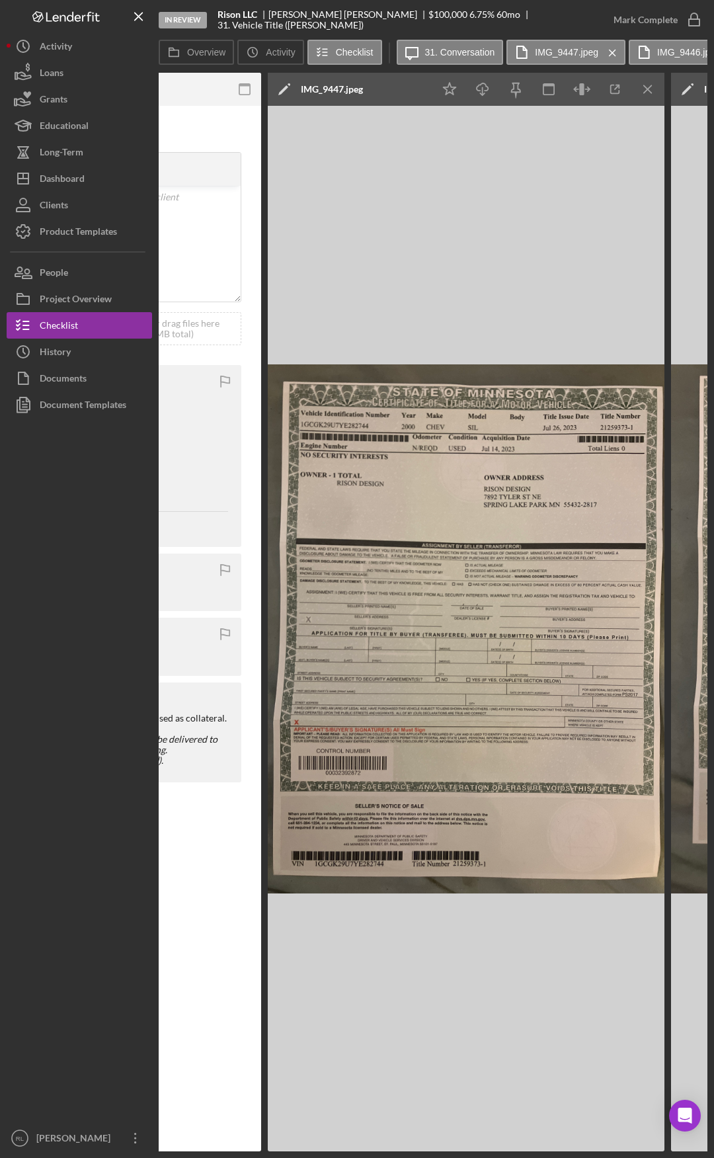
drag, startPoint x: 390, startPoint y: 831, endPoint x: 466, endPoint y: 829, distance: 76.7
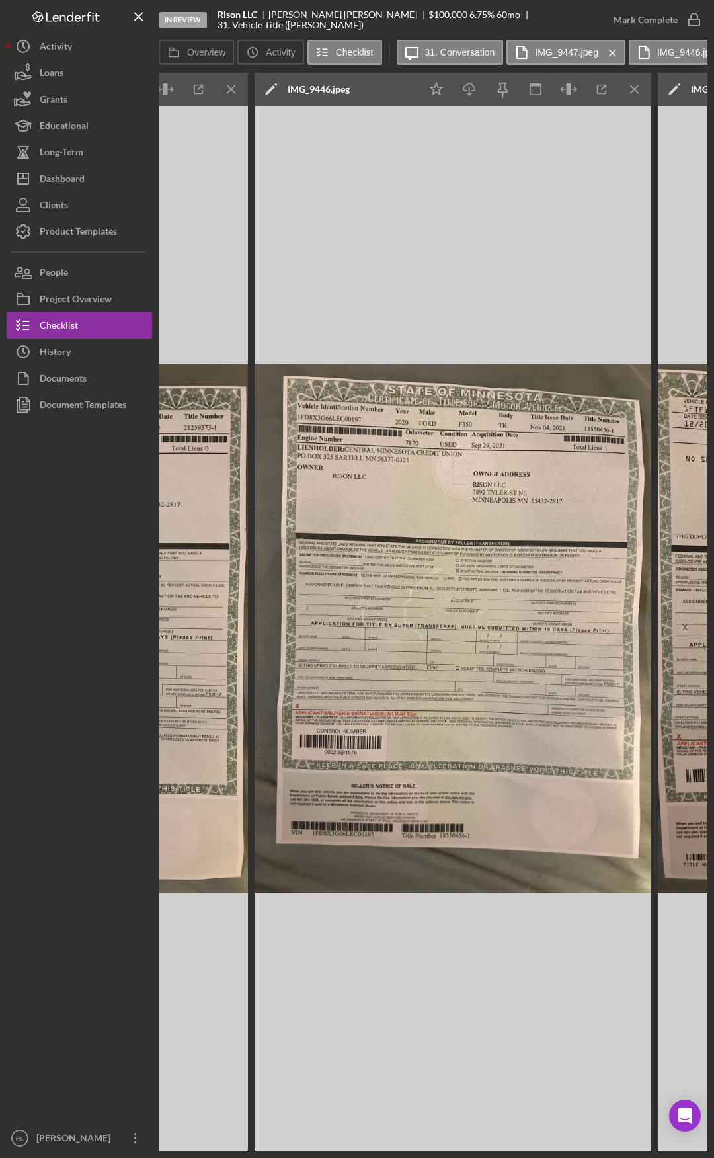
drag, startPoint x: 204, startPoint y: 918, endPoint x: 261, endPoint y: 918, distance: 56.9
